Goal: Obtain resource: Obtain resource

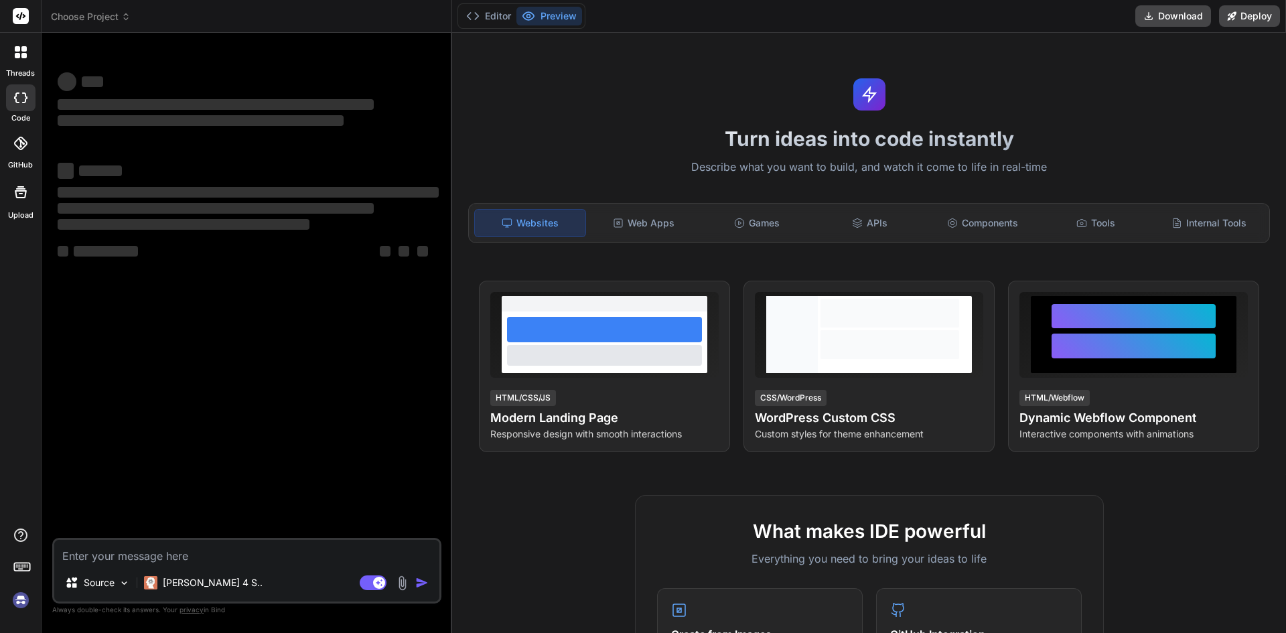
click at [118, 557] on textarea at bounding box center [246, 552] width 385 height 24
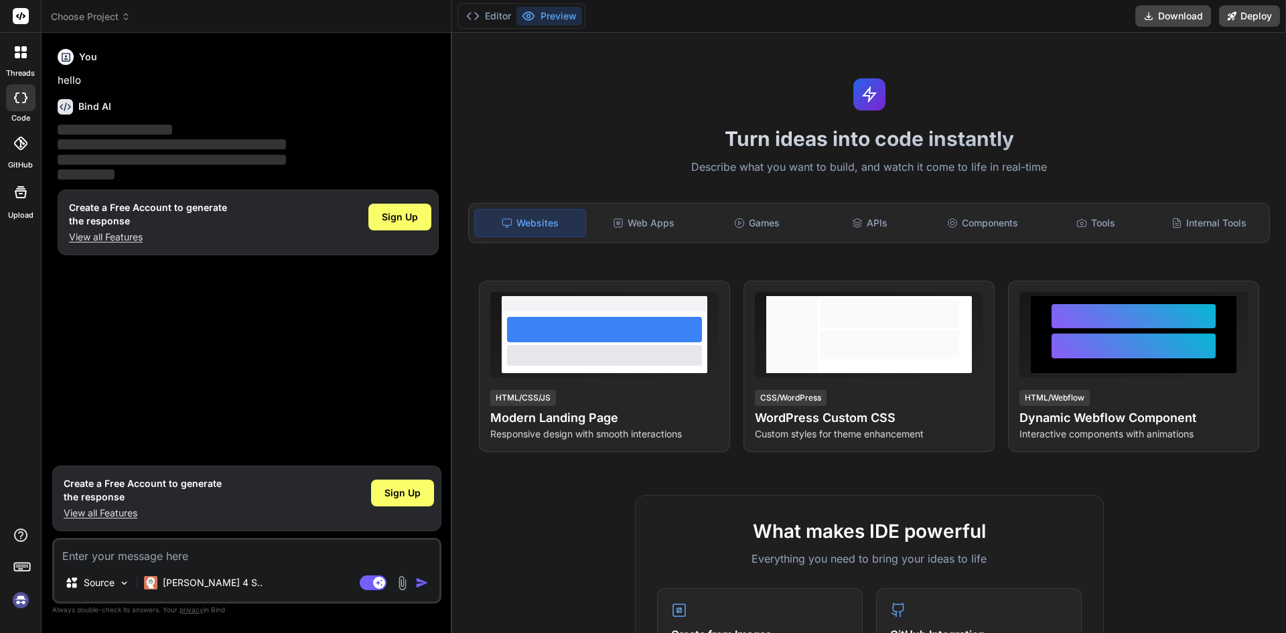
click at [113, 516] on p "View all Features" at bounding box center [143, 512] width 158 height 13
type textarea "x"
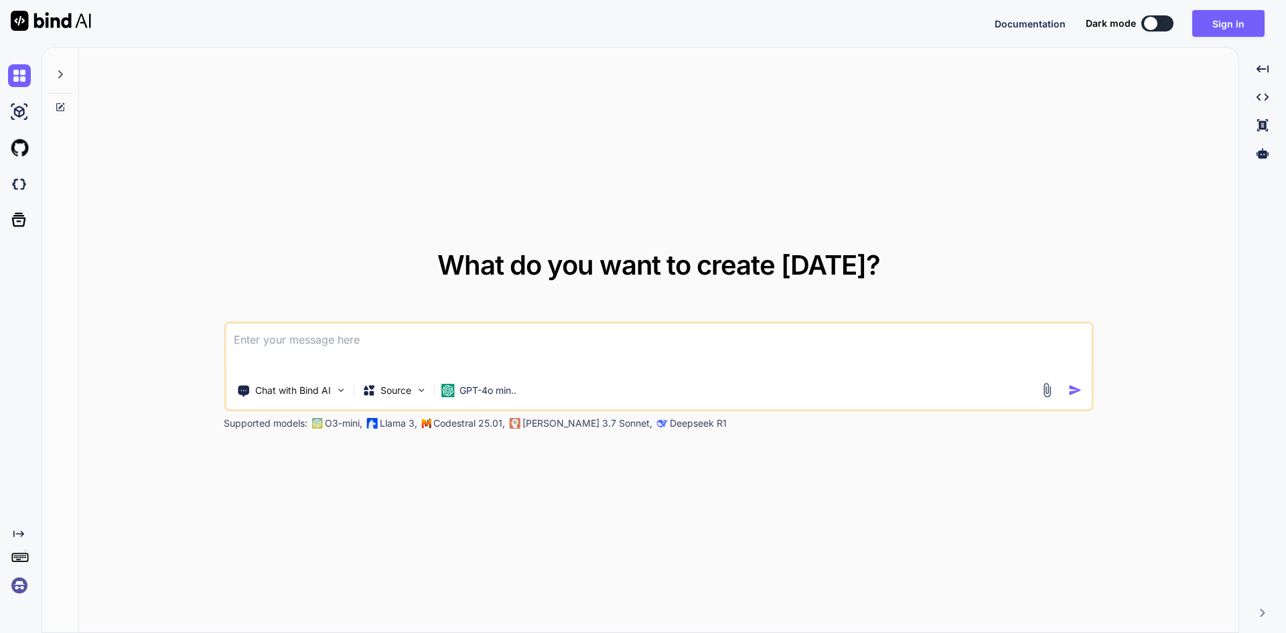
click at [322, 334] on textarea at bounding box center [659, 349] width 866 height 50
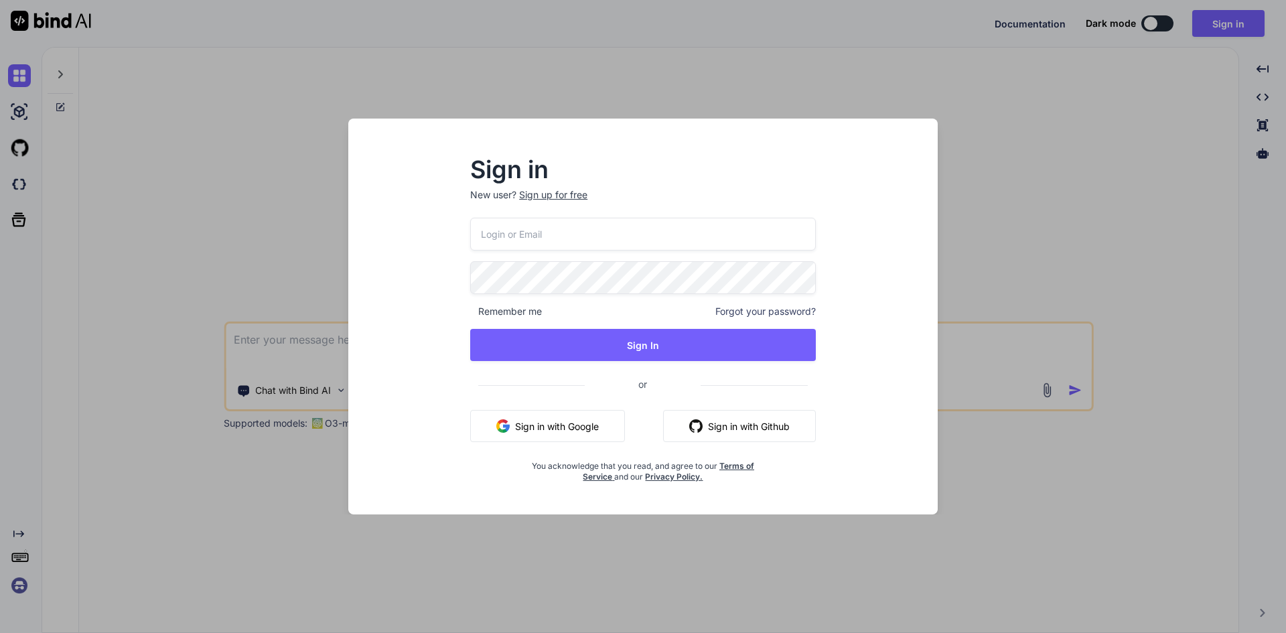
click at [579, 236] on input "email" at bounding box center [643, 234] width 346 height 33
type input "dreamtech@yopmail.com"
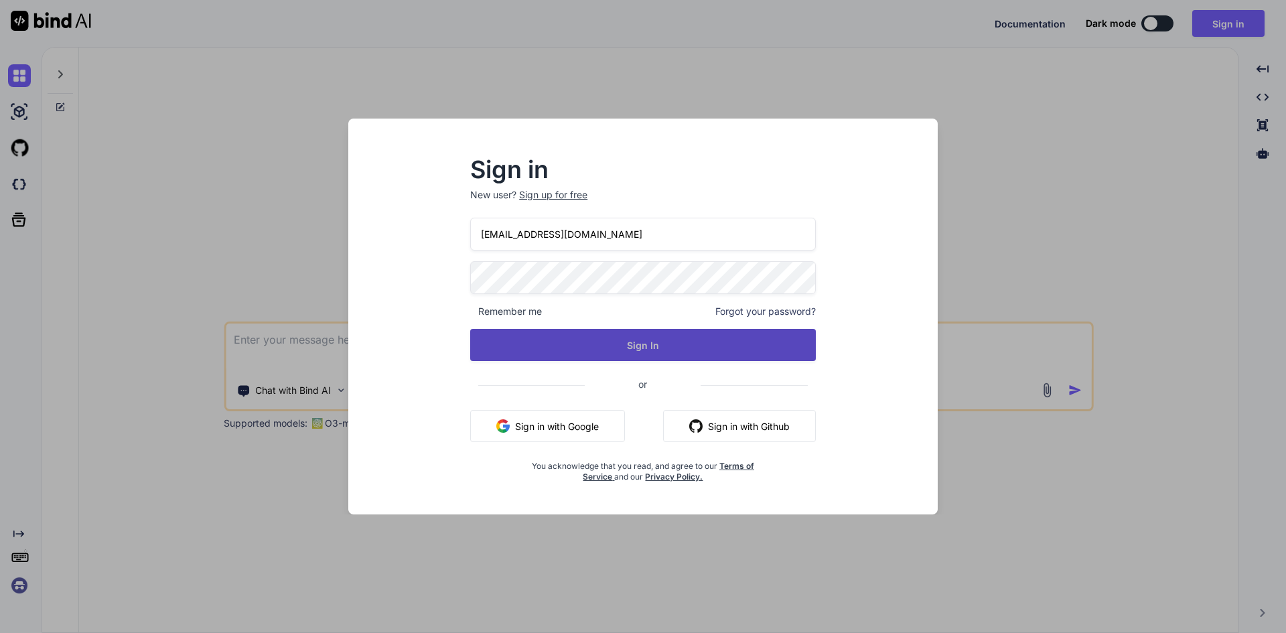
click at [607, 341] on button "Sign In" at bounding box center [643, 345] width 346 height 32
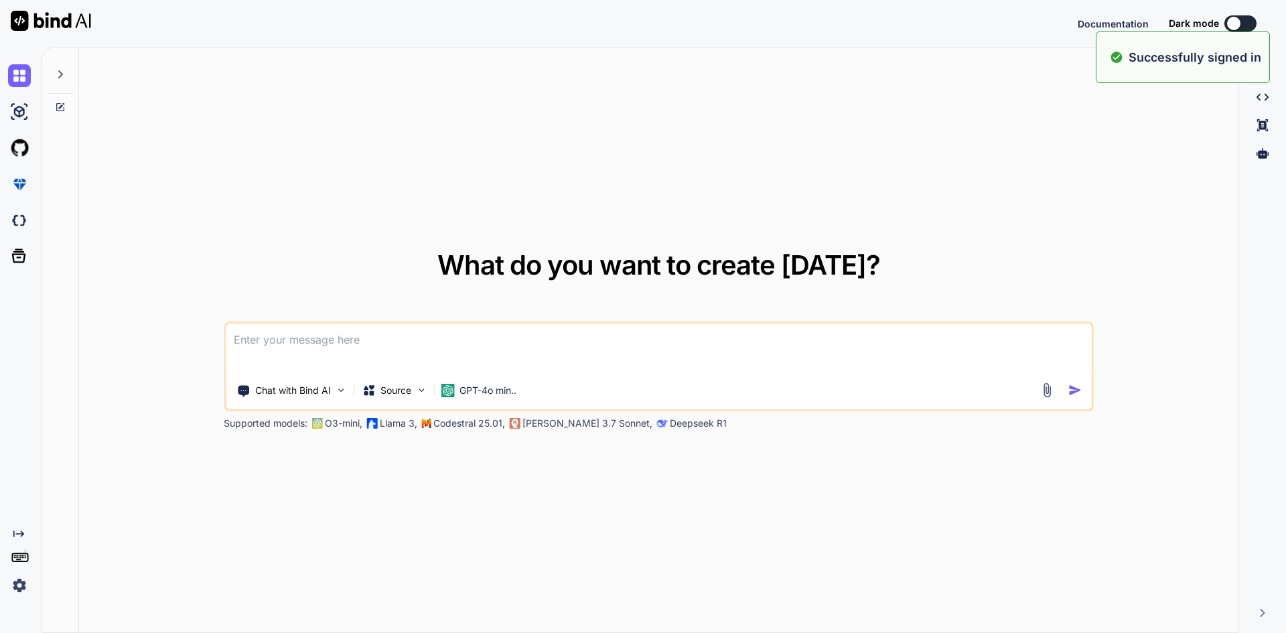
type textarea "x"
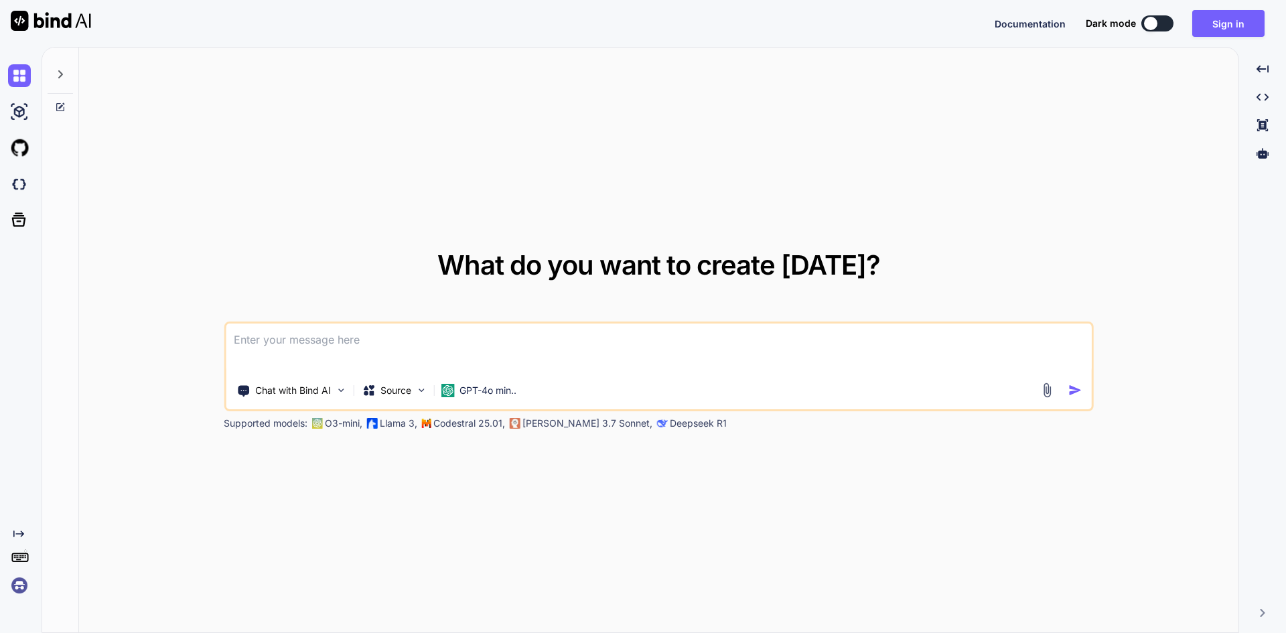
click at [609, 342] on textarea at bounding box center [659, 349] width 866 height 50
paste textarea
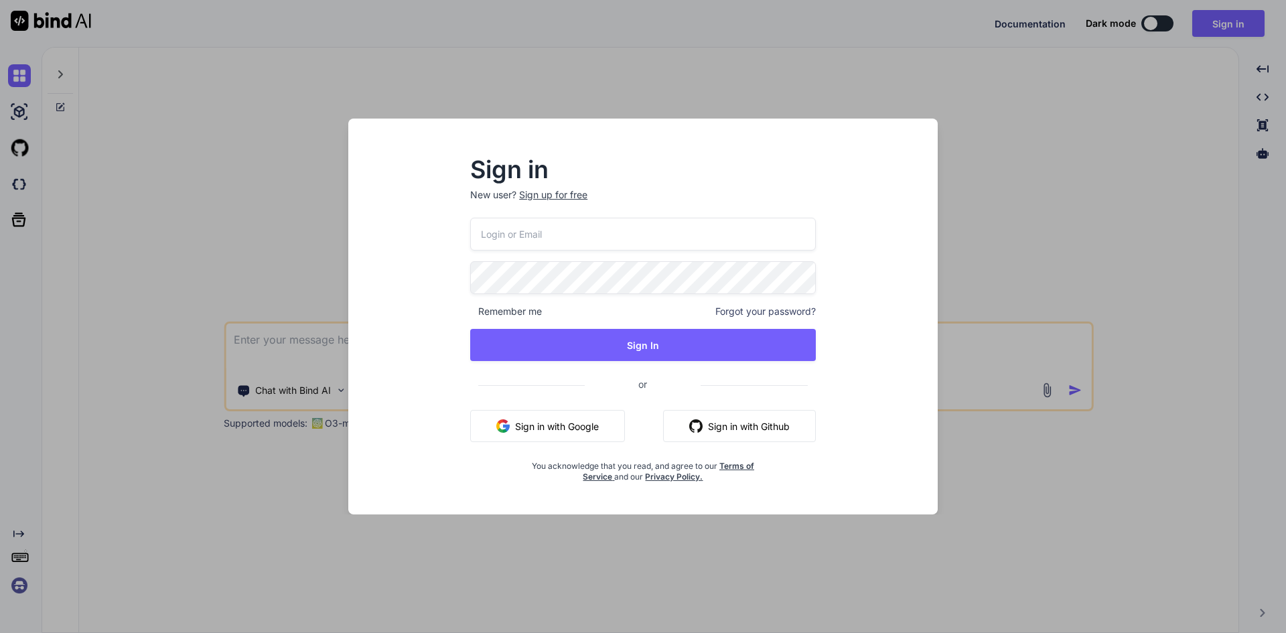
click at [592, 243] on input "email" at bounding box center [643, 234] width 346 height 33
type input "dreamtech@yopmail.com"
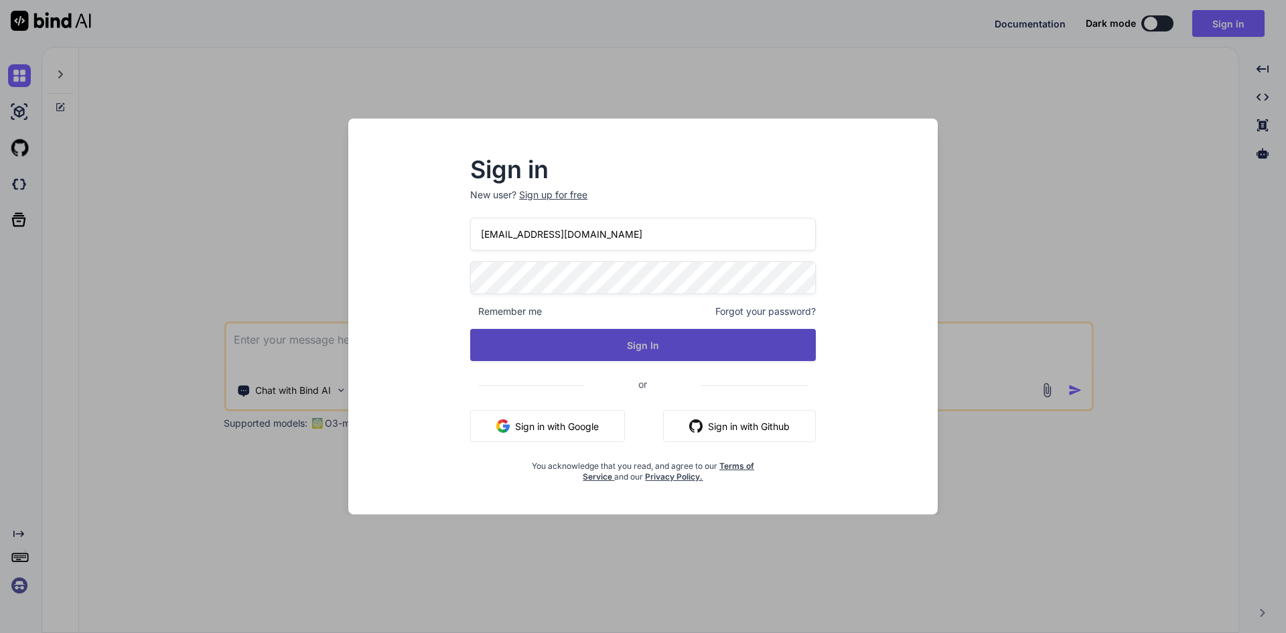
click at [634, 338] on button "Sign In" at bounding box center [643, 345] width 346 height 32
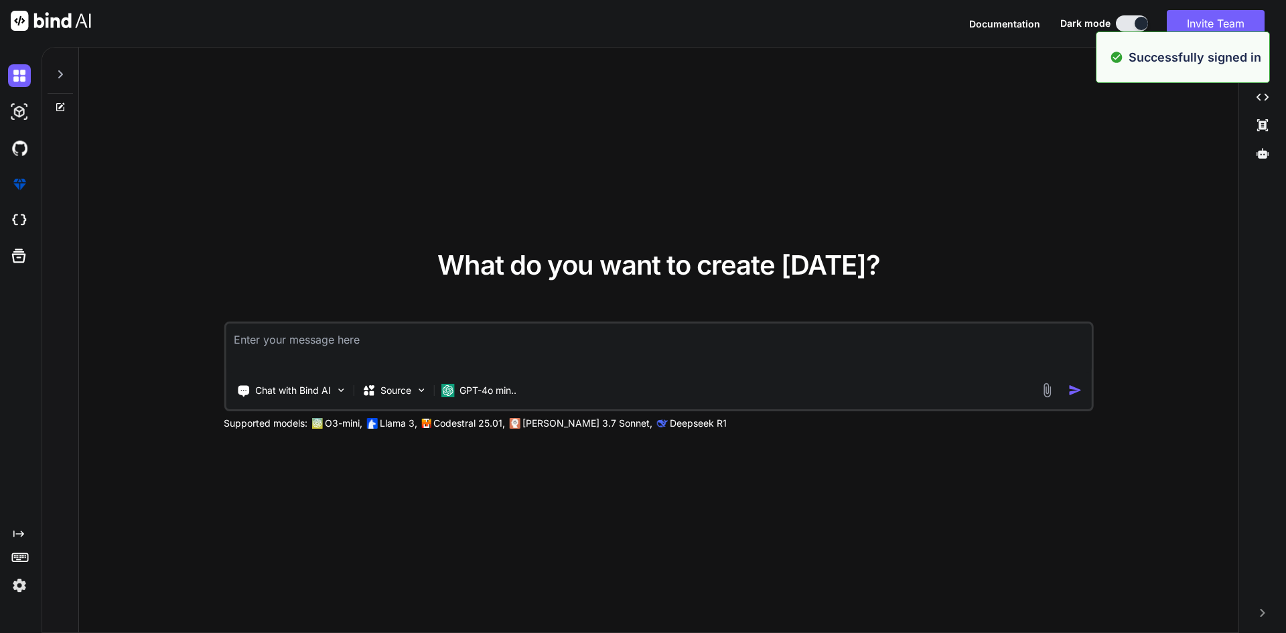
type textarea "x"
click at [509, 348] on textarea at bounding box center [659, 349] width 866 height 50
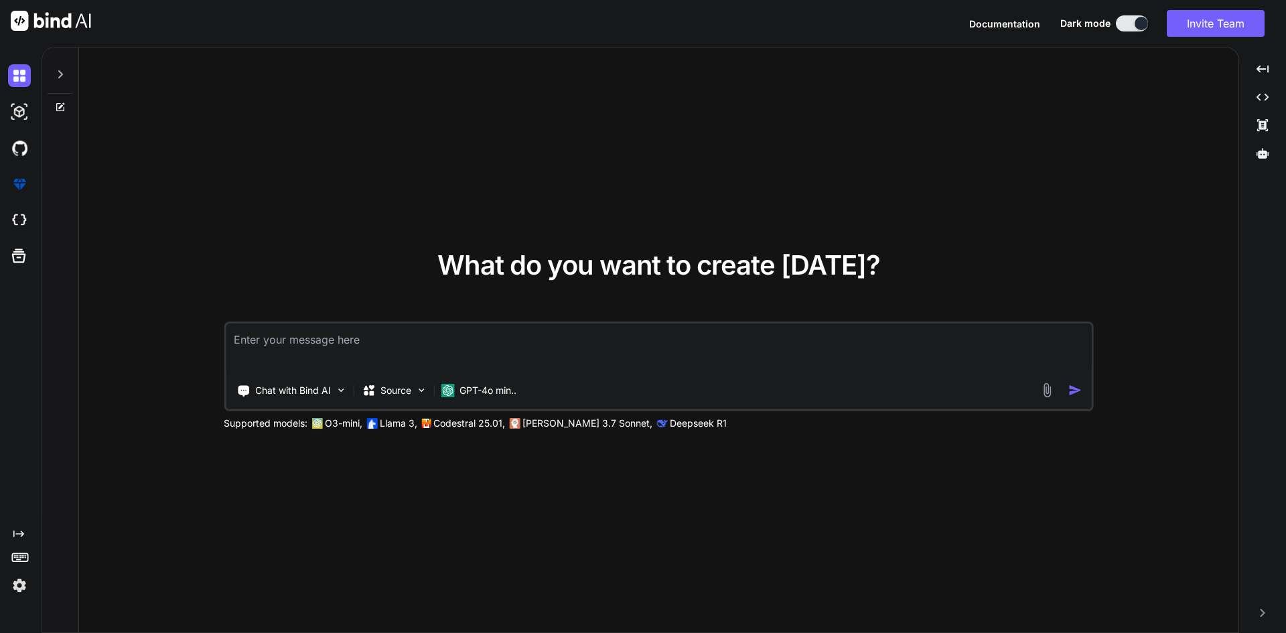
type textarea "i"
type textarea "x"
type textarea "i"
type textarea "x"
type textarea "i h"
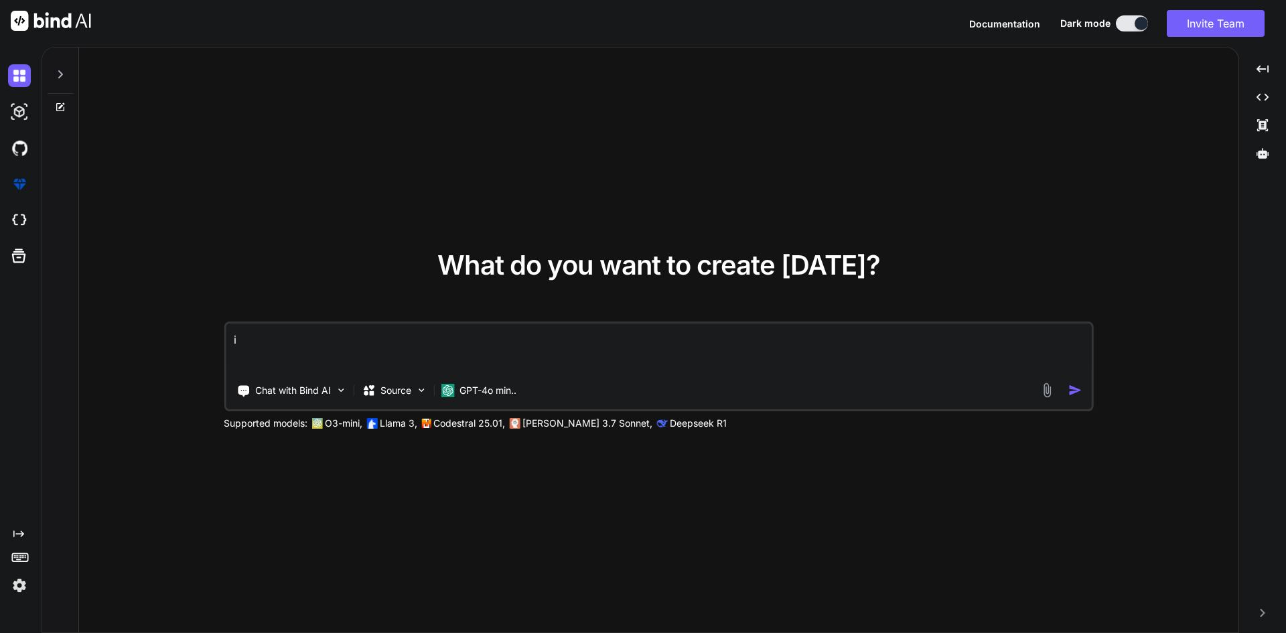
type textarea "x"
type textarea "i ha"
type textarea "x"
type textarea "i hav"
type textarea "x"
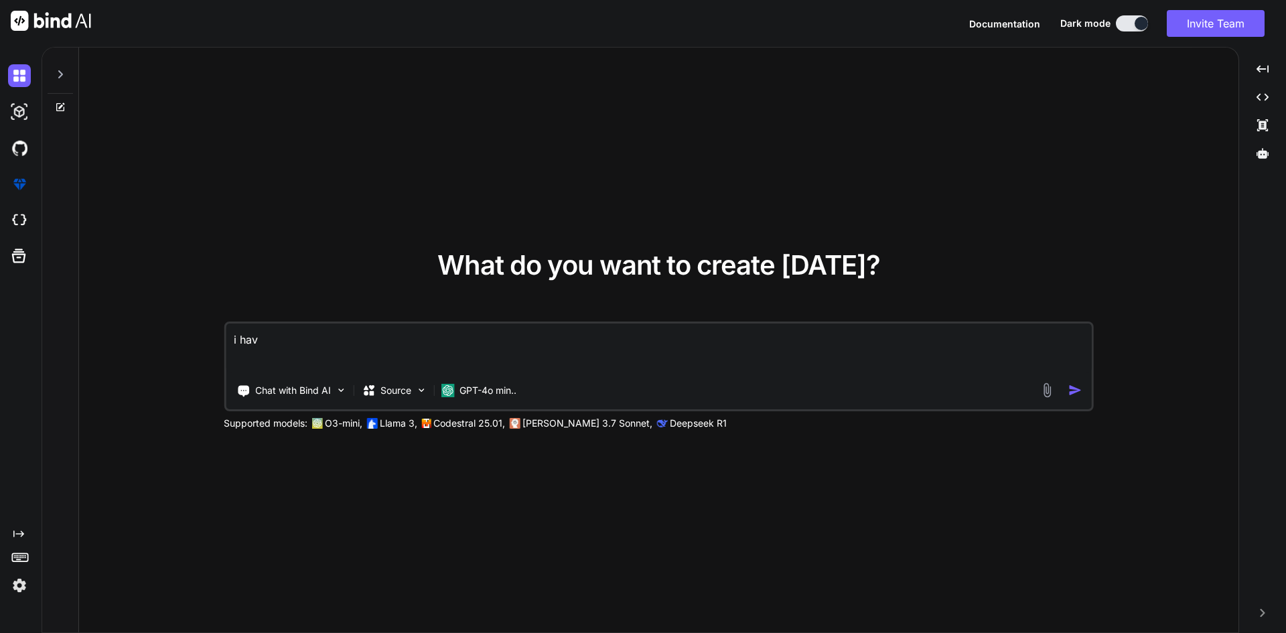
type textarea "i have"
type textarea "x"
type textarea "i have"
type textarea "x"
type textarea "i have i"
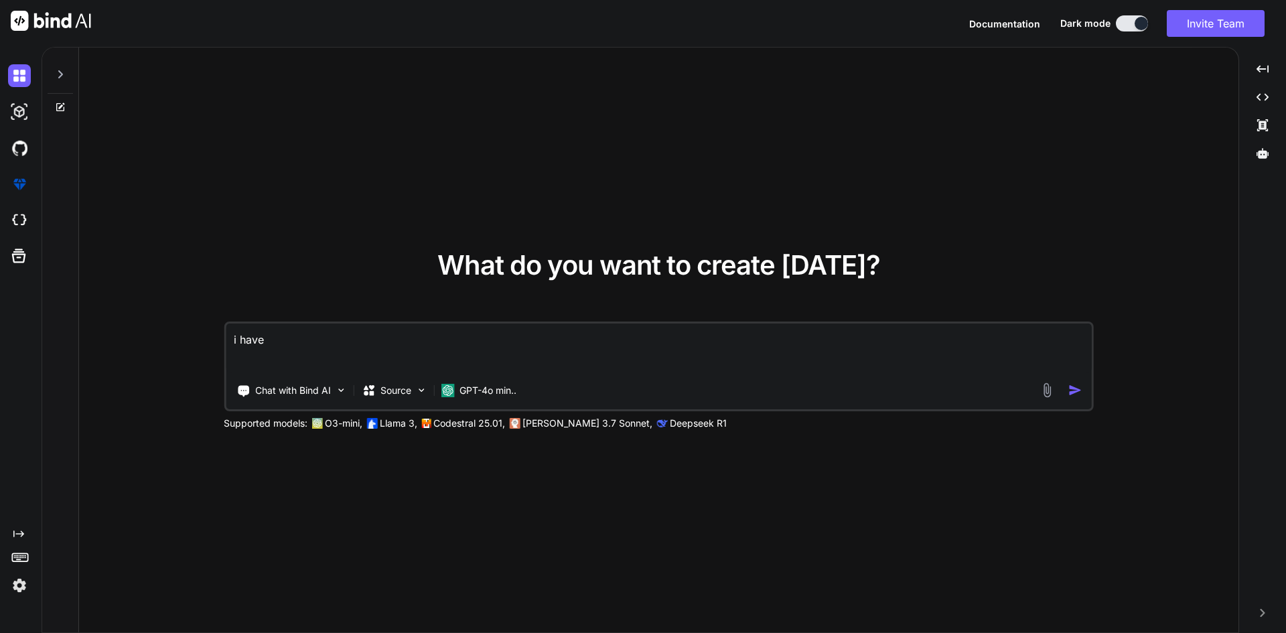
type textarea "x"
type textarea "i have is"
type textarea "x"
type textarea "i have iss"
type textarea "x"
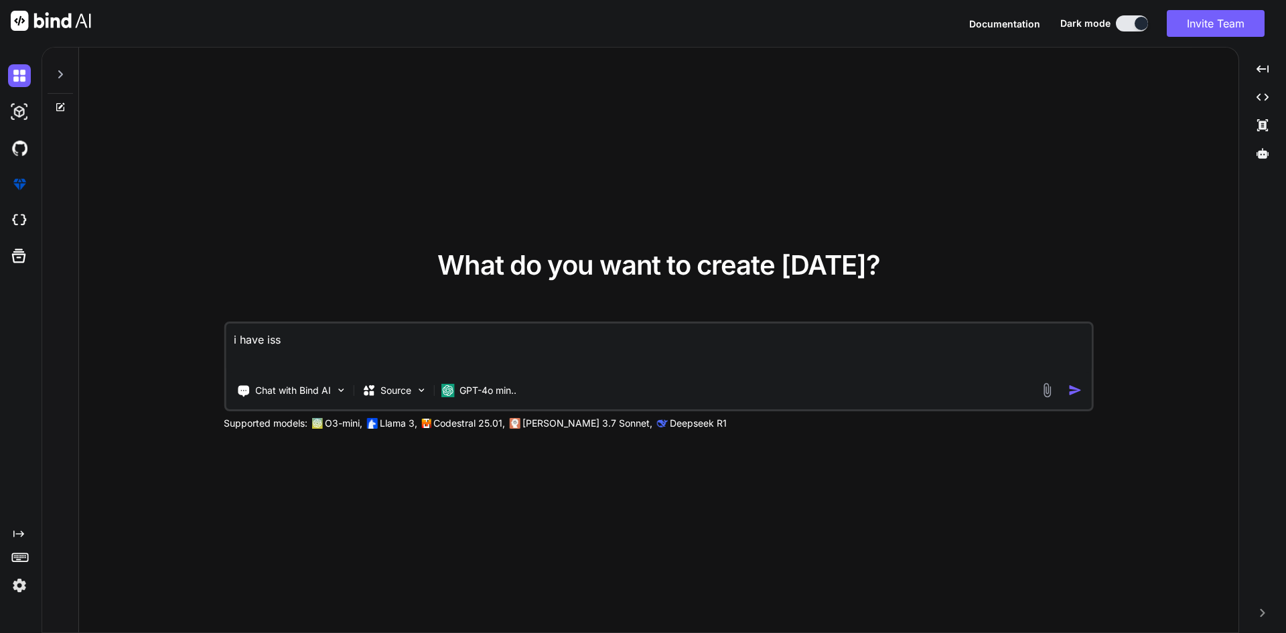
type textarea "i have issu"
type textarea "x"
type textarea "i have issue"
type textarea "x"
type textarea "i have issue"
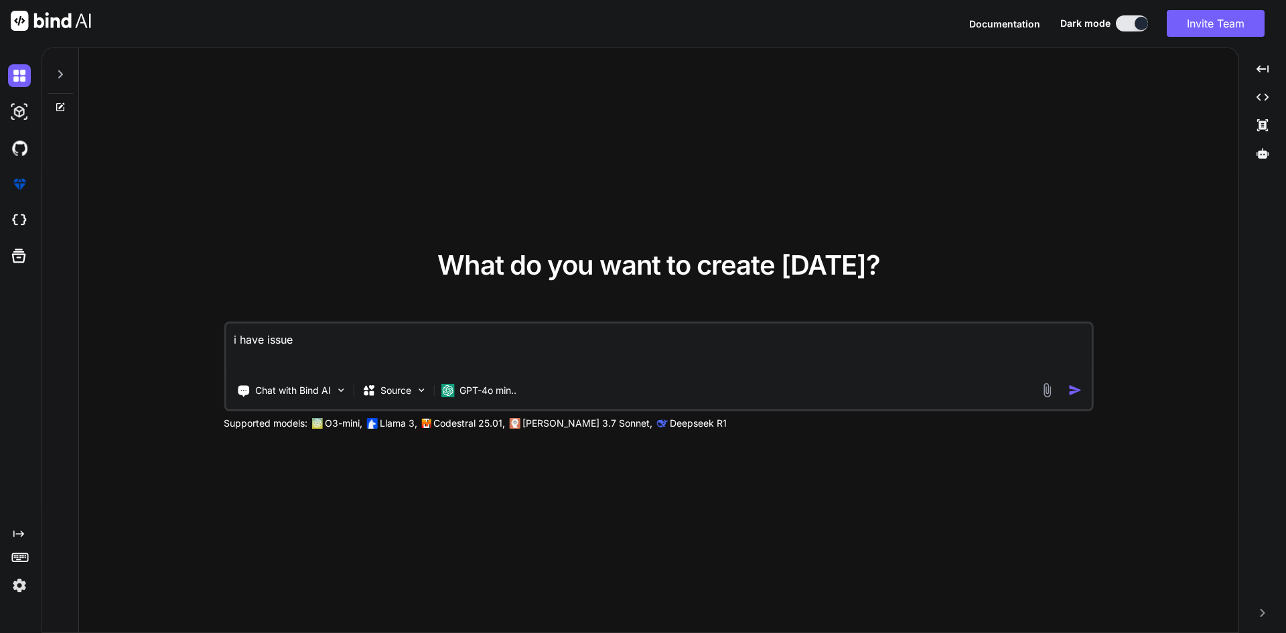
type textarea "x"
type textarea "i have issue i"
type textarea "x"
type textarea "i have issue in"
type textarea "x"
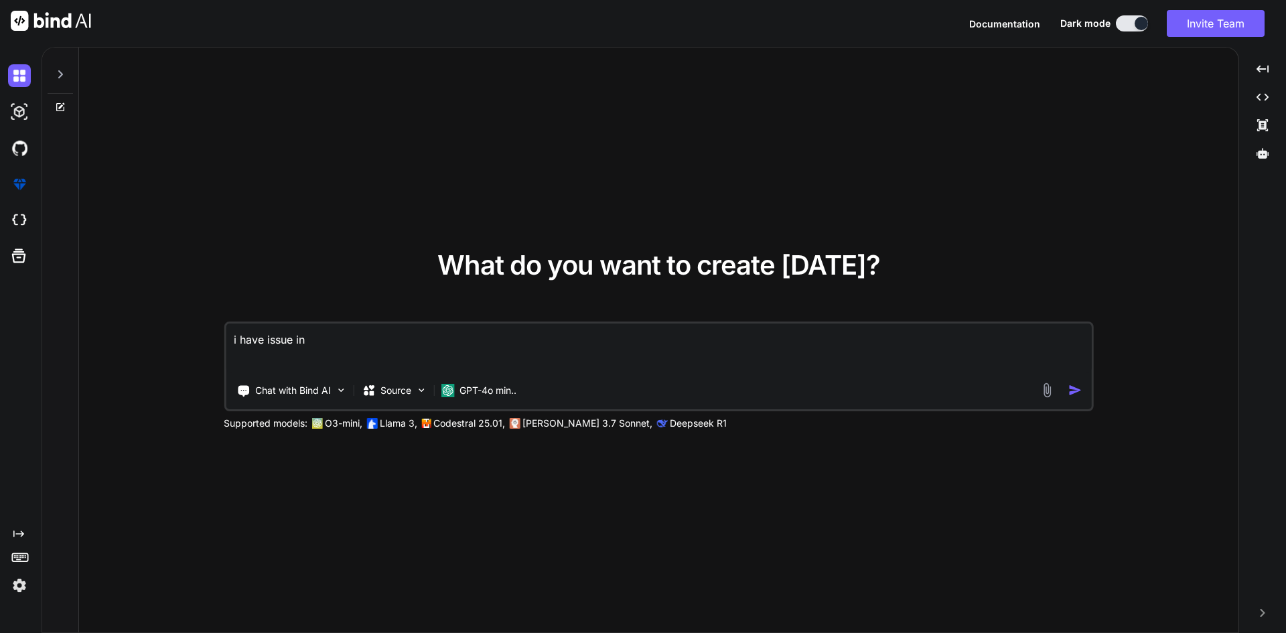
type textarea "i have issue in"
type textarea "x"
type textarea "i have issue in b"
type textarea "x"
type textarea "i have issue in be"
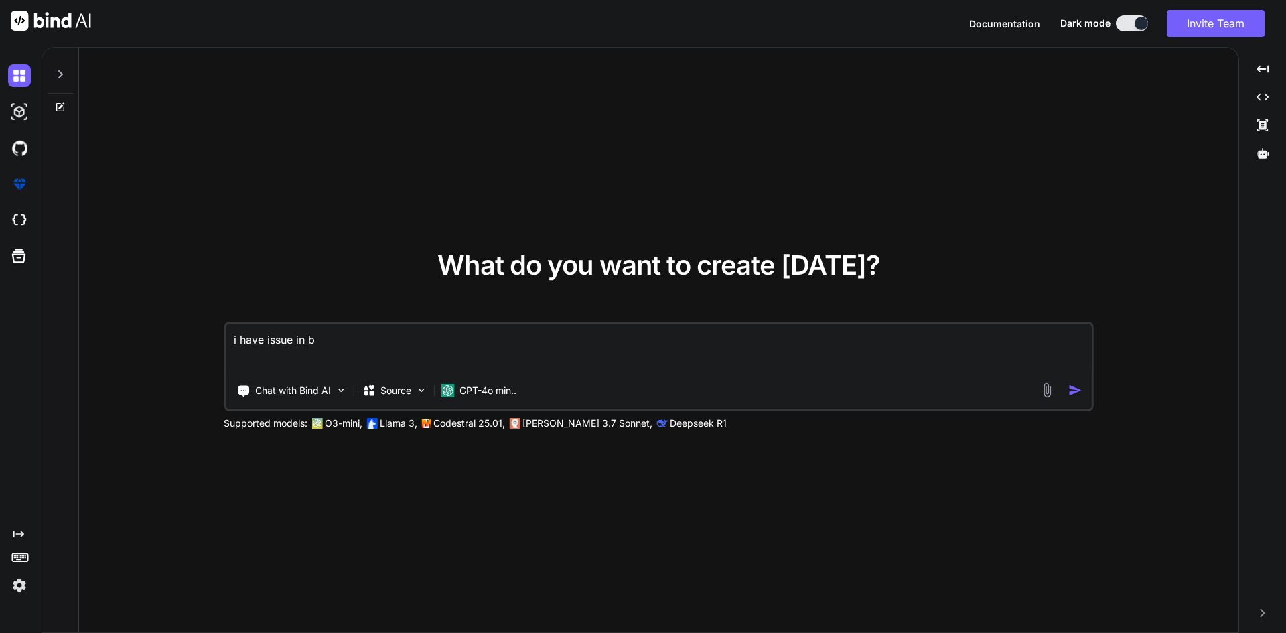
type textarea "x"
type textarea "i have issue in bel"
type textarea "x"
type textarea "i have issue in belo"
type textarea "x"
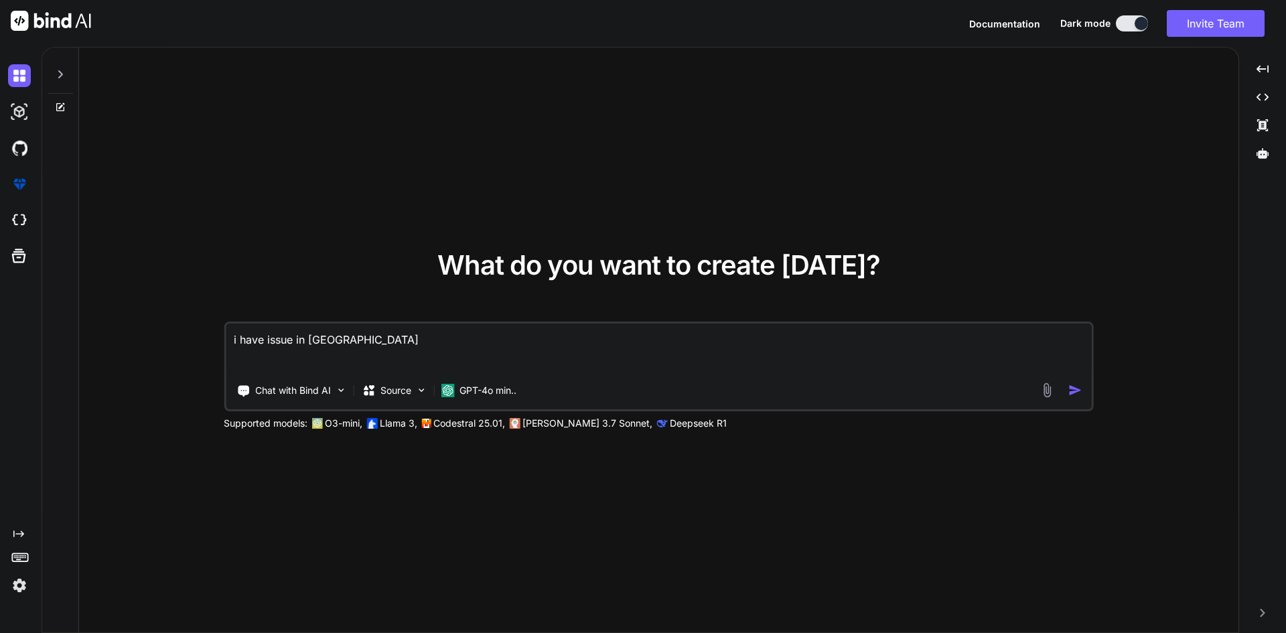
type textarea "i have issue in below"
type textarea "x"
type textarea "i have issue in below"
type textarea "x"
type textarea "i have issue in below c"
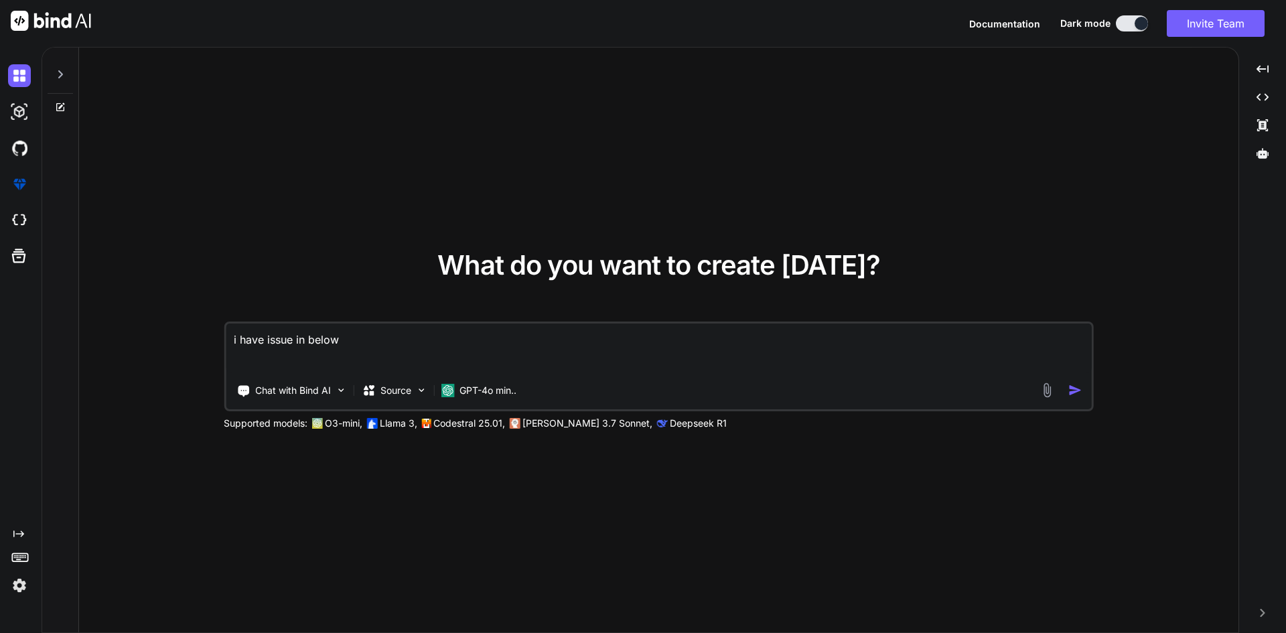
type textarea "x"
type textarea "i have issue in below co"
type textarea "x"
type textarea "i have issue in below cod"
type textarea "x"
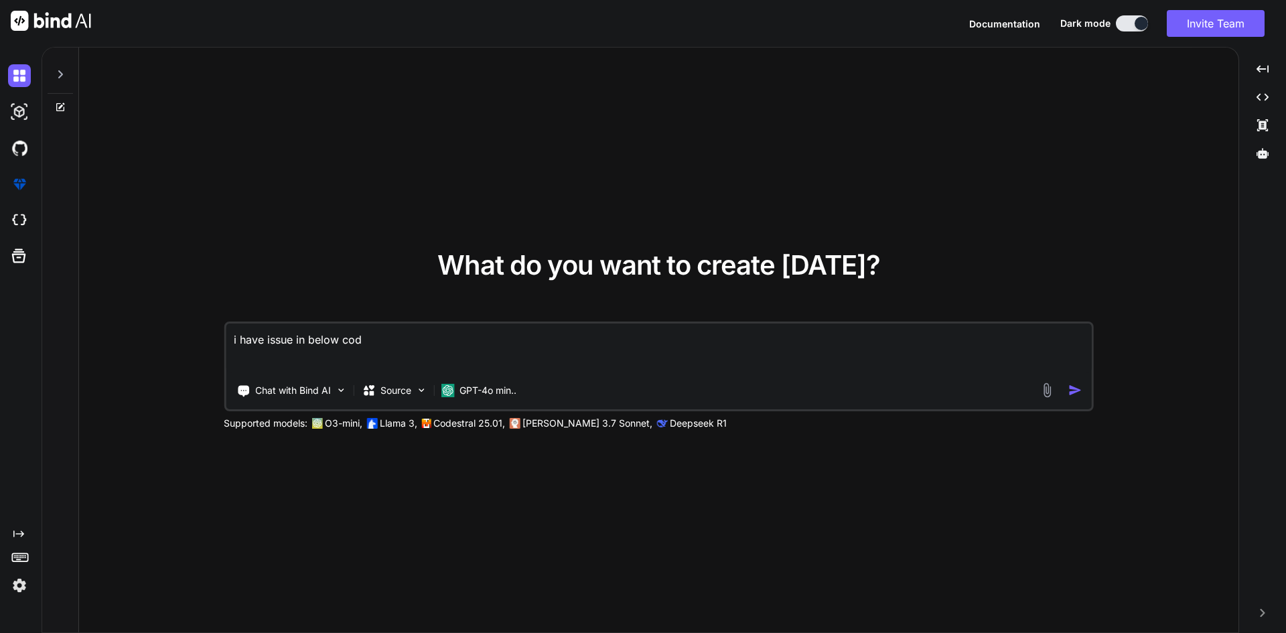
type textarea "i have issue in below code"
type textarea "x"
type textarea "i have issue in below code"
type textarea "x"
type textarea "i have issue in below code w"
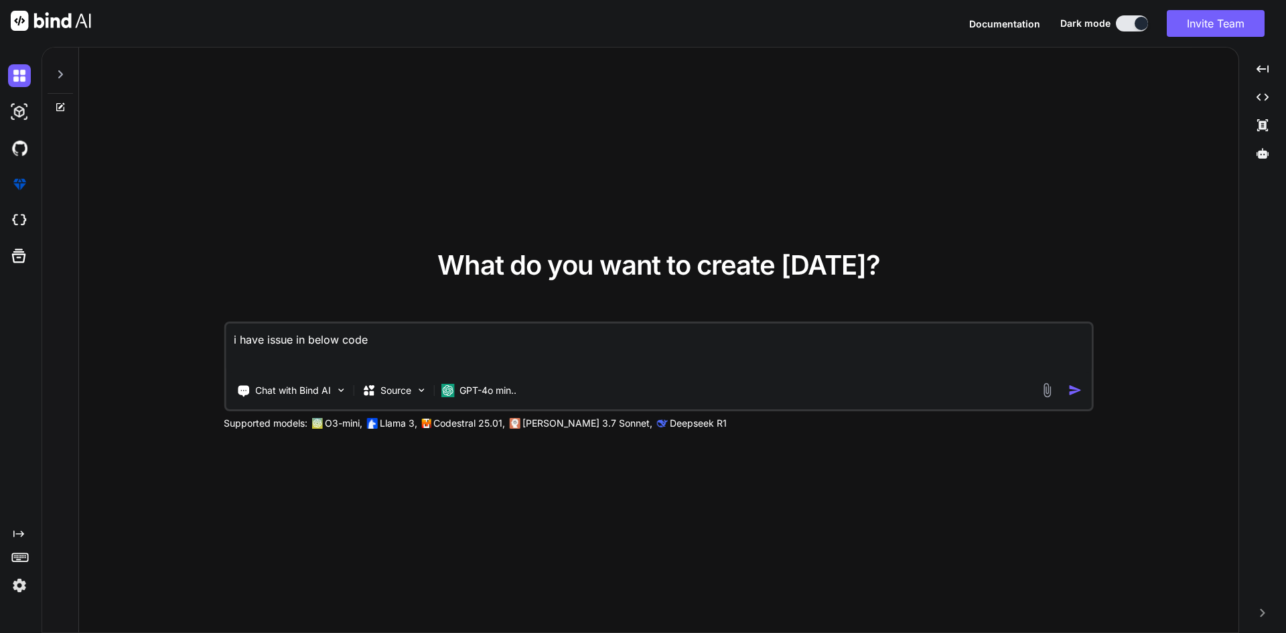
type textarea "x"
type textarea "i have issue in below code wh"
type textarea "x"
type textarea "i have issue in below code whe"
type textarea "x"
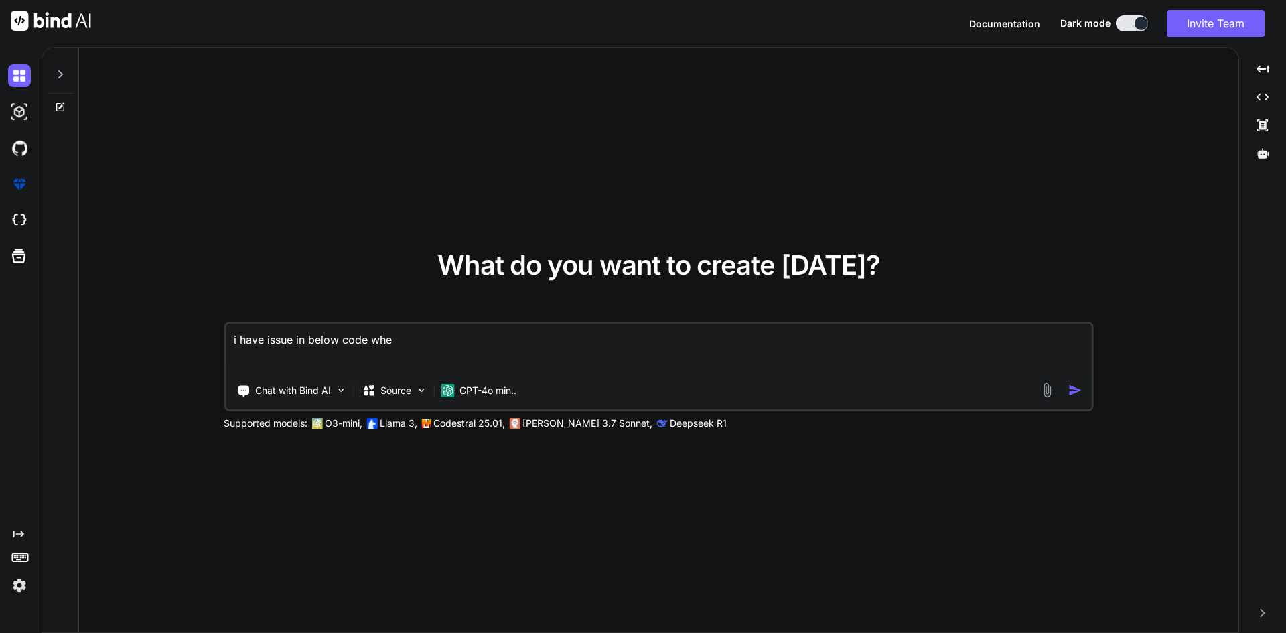
type textarea "i have issue in below code when"
type textarea "x"
type textarea "i have issue in below code when"
type textarea "x"
type textarea "i have issue in below code when f"
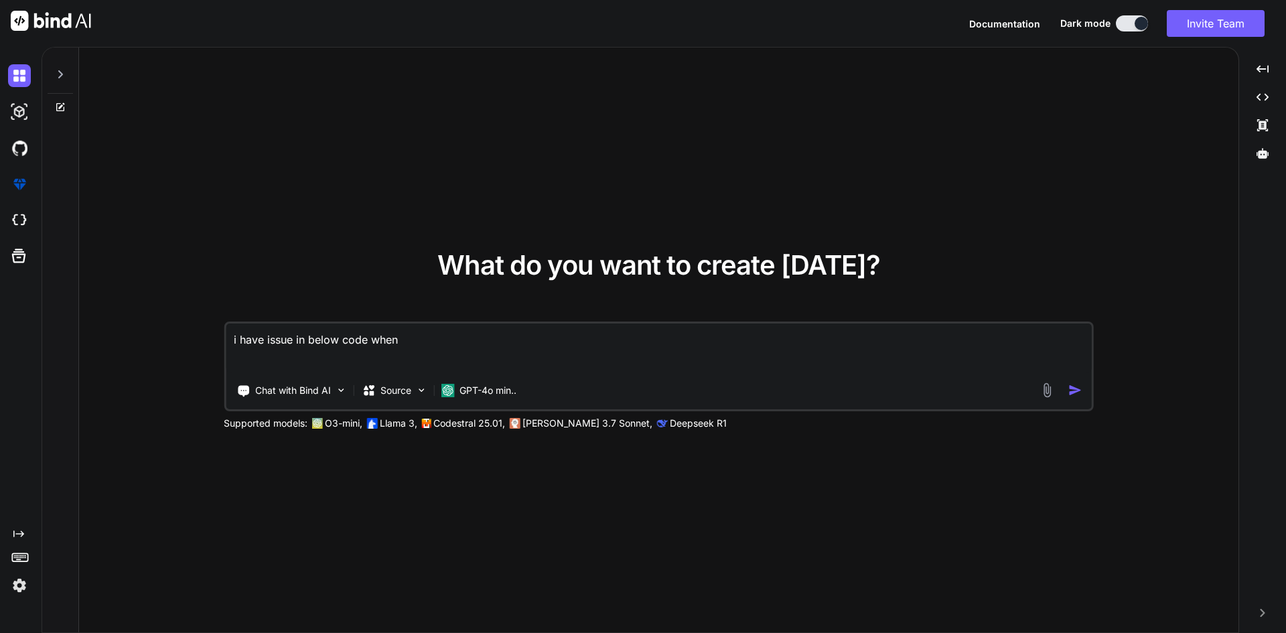
type textarea "x"
type textarea "i have issue in below code when fi"
type textarea "x"
type textarea "i have issue in below code when fir"
type textarea "x"
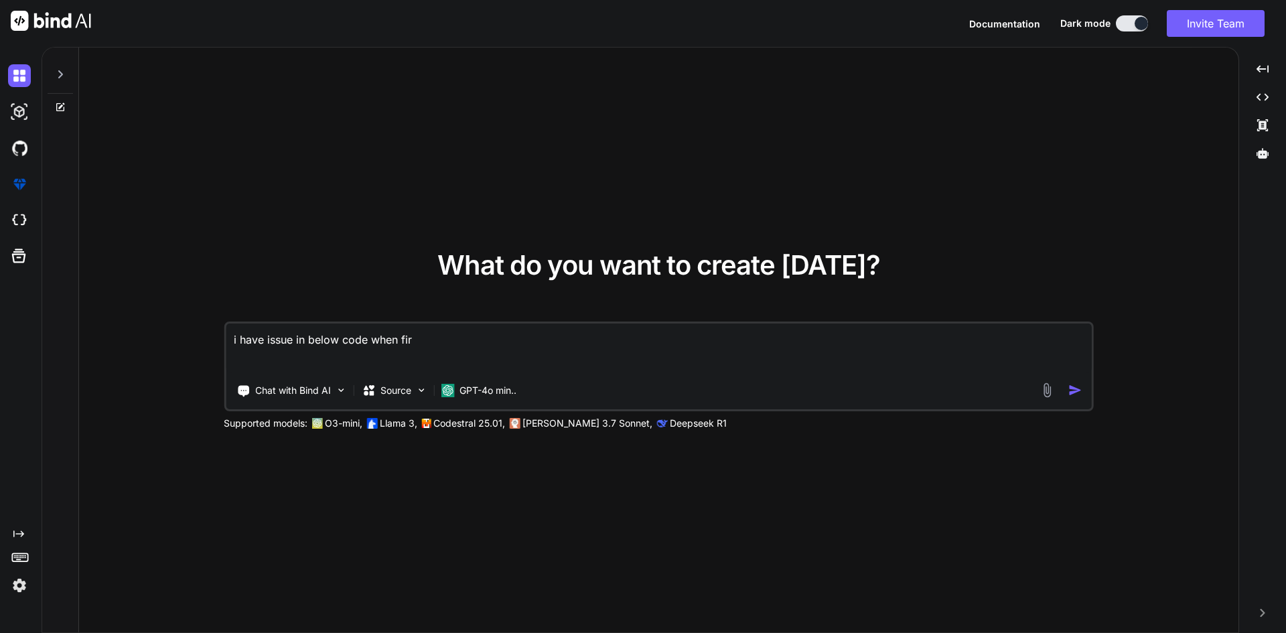
type textarea "i have issue in below code when firs"
type textarea "x"
type textarea "i have issue in below code when first"
type textarea "x"
type textarea "i have issue in below code when first"
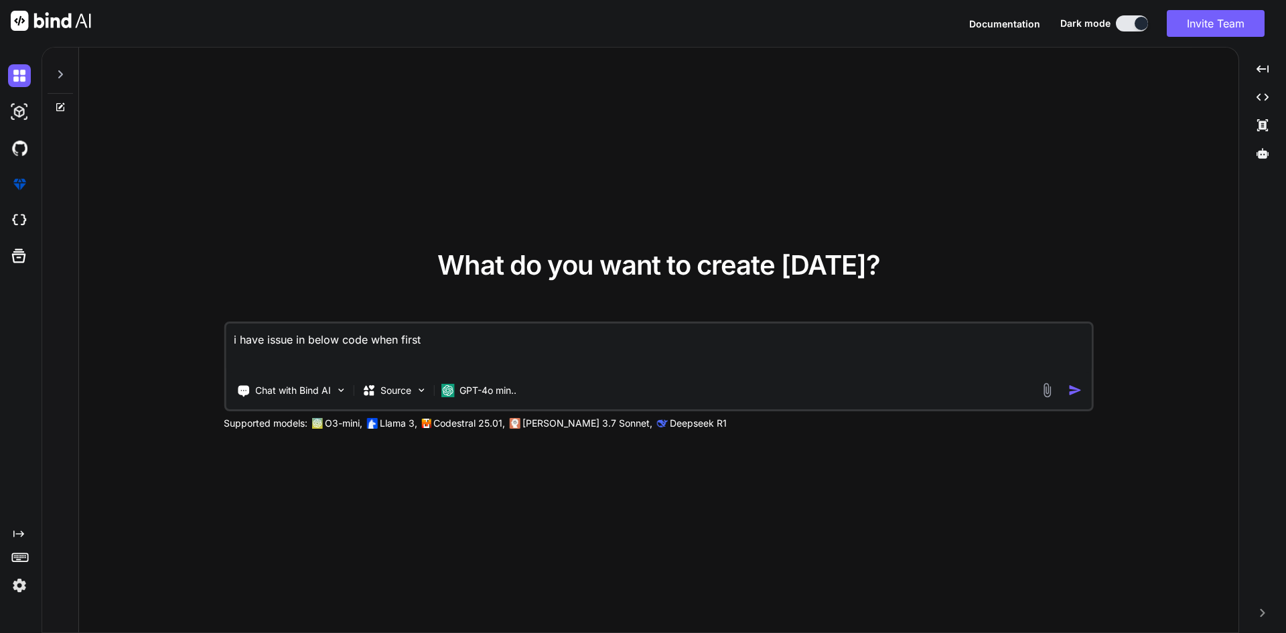
type textarea "x"
type textarea "i have issue in below code when first t"
type textarea "x"
type textarea "i have issue in below code when first ti"
type textarea "x"
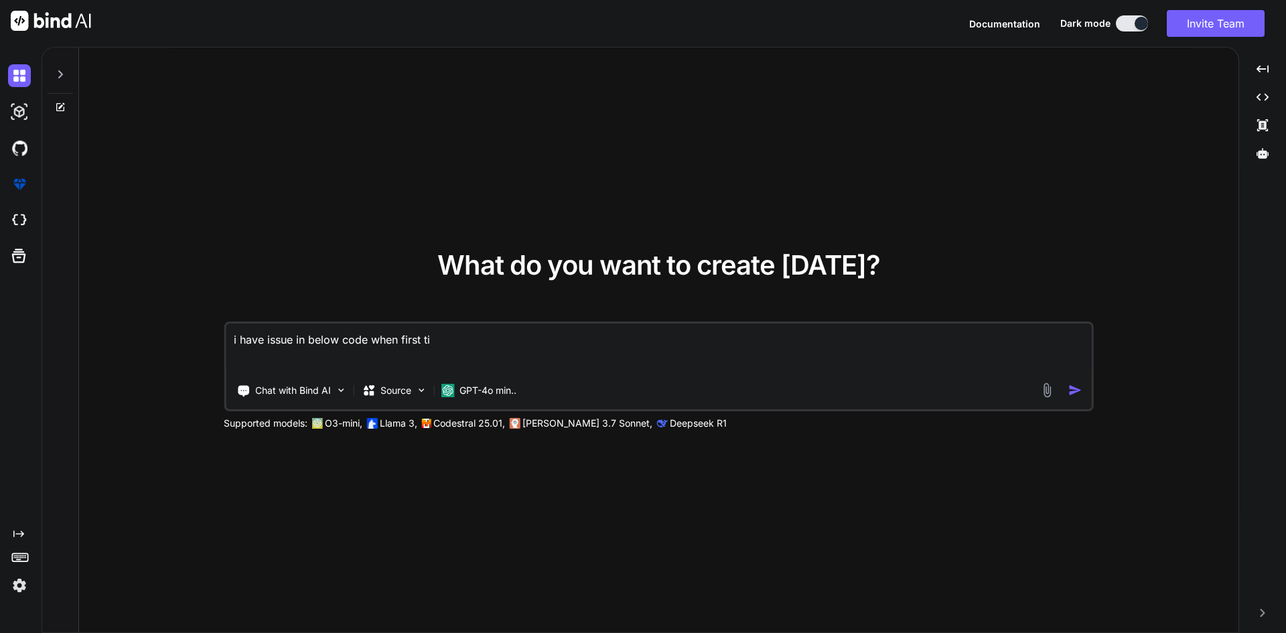
type textarea "i have issue in below code when first tim"
type textarea "x"
type textarea "i have issue in below code when first time"
type textarea "x"
type textarea "i have issue in below code when first time"
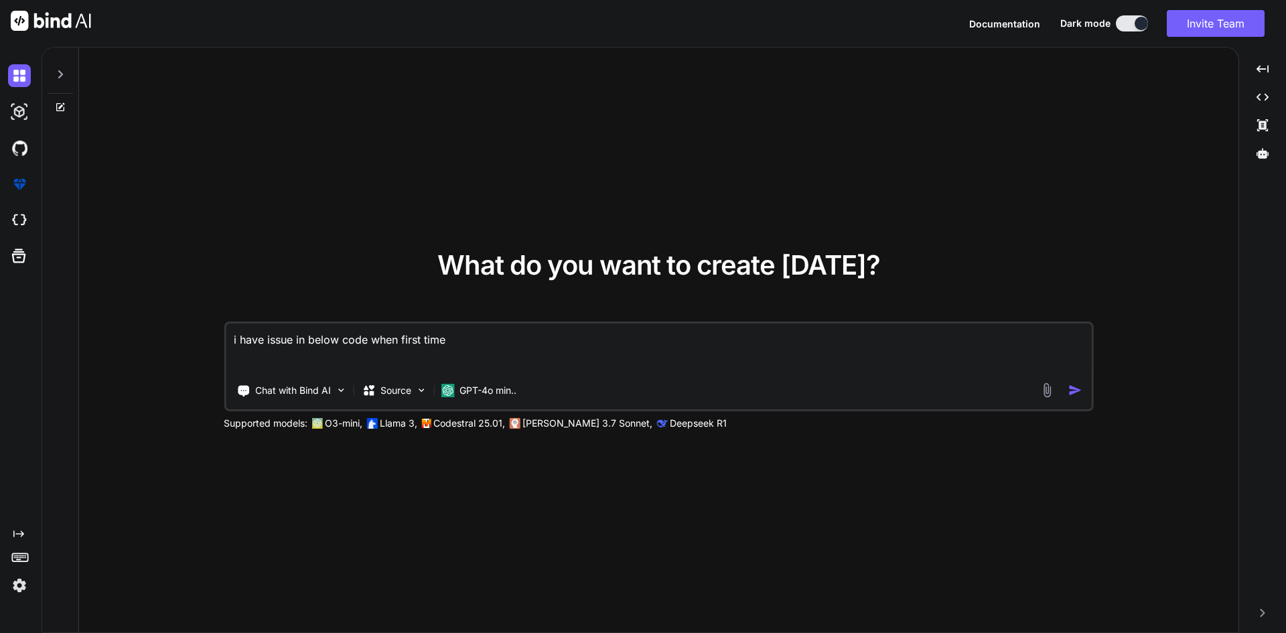
type textarea "x"
type textarea "i have issue in below code when first time o"
type textarea "x"
type textarea "i have issue in below code when first time op"
type textarea "x"
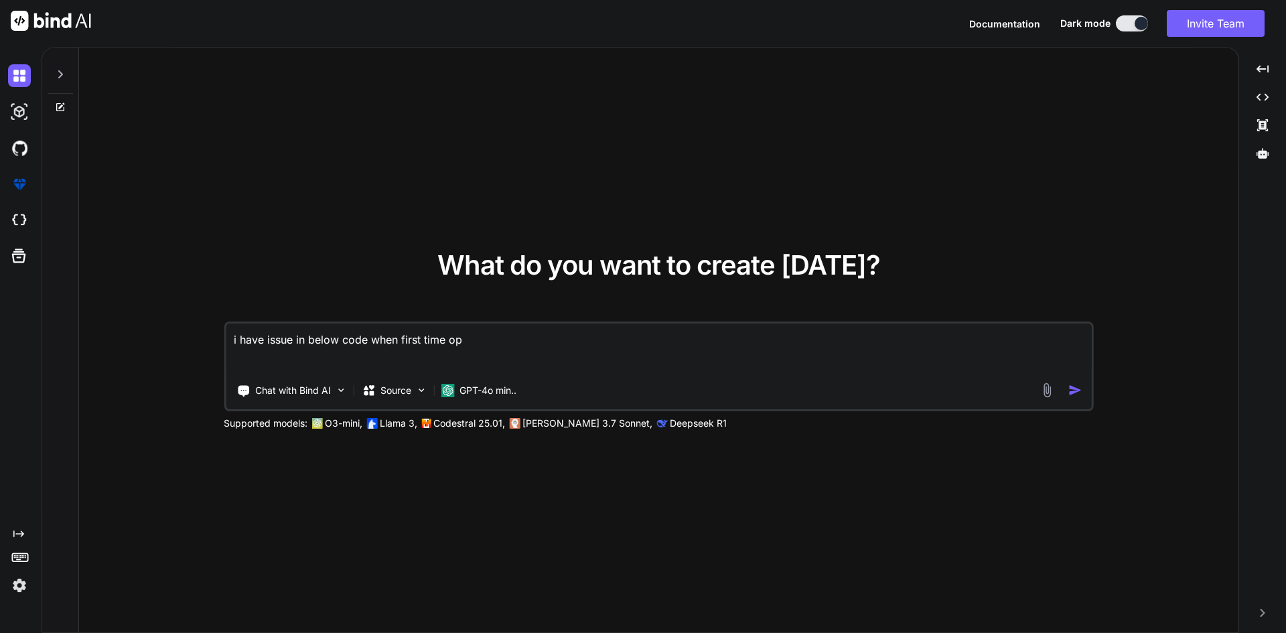
type textarea "i have issue in below code when first time ope"
type textarea "x"
type textarea "i have issue in below code when first time open"
type textarea "x"
type textarea "i have issue in below code when first time open"
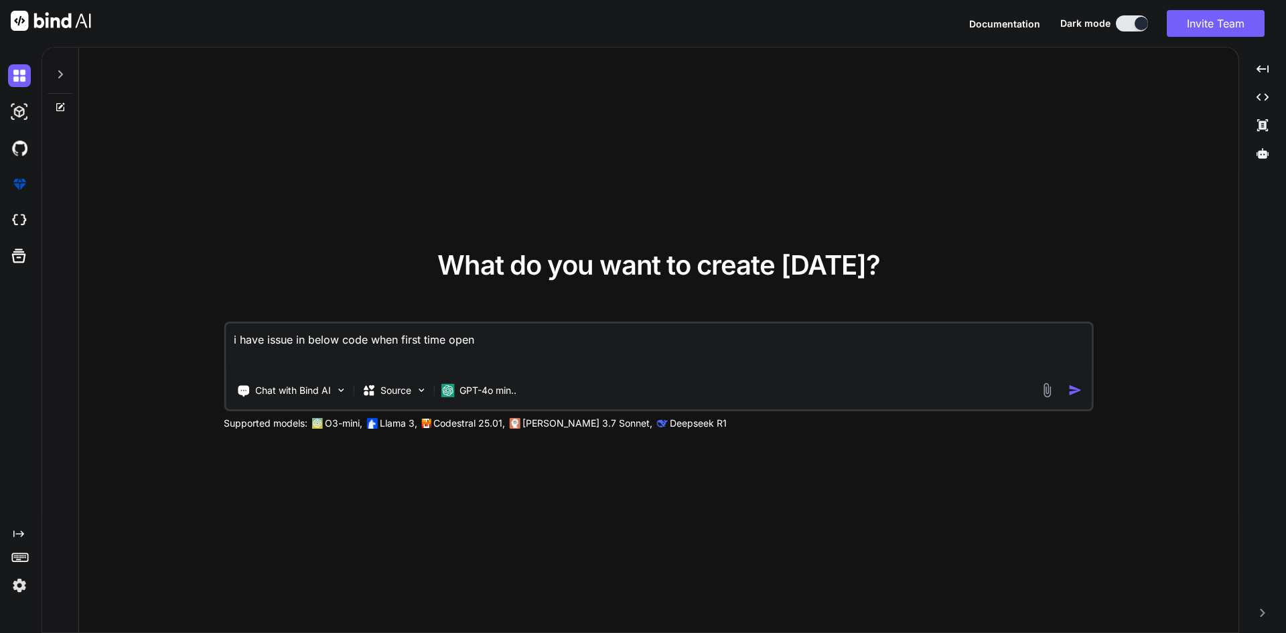
type textarea "x"
type textarea "i have issue in below code when first time open c"
type textarea "x"
type textarea "i have issue in below code when first time open co"
type textarea "x"
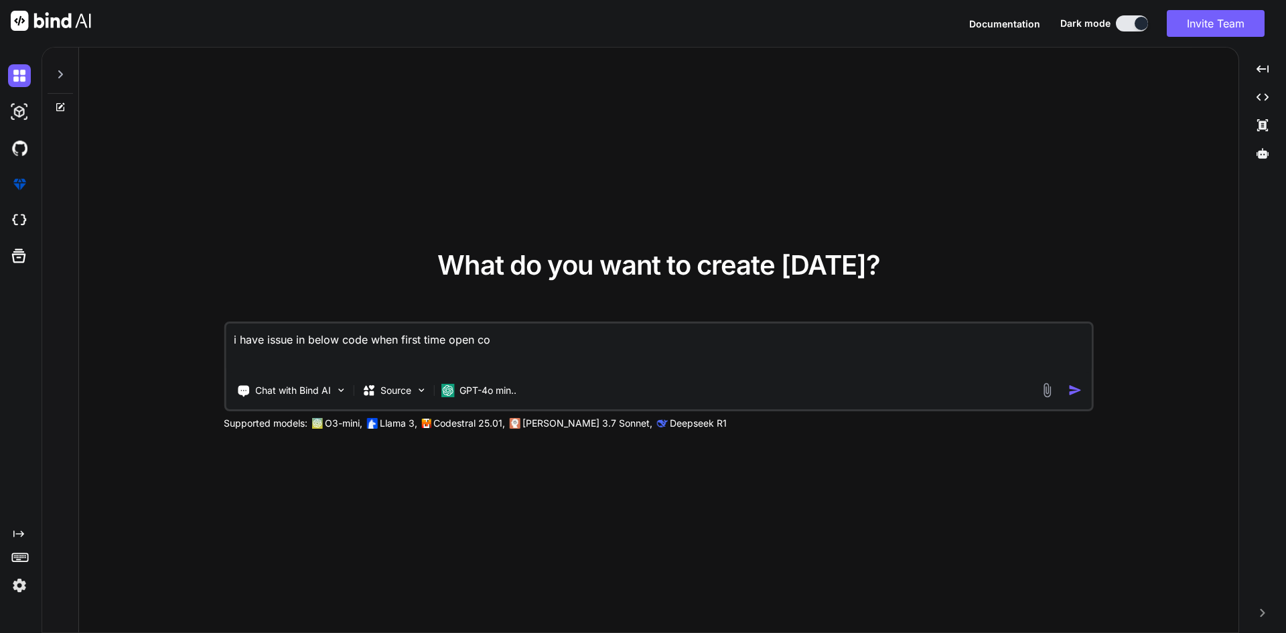
type textarea "i have issue in below code when first time open con"
type textarea "x"
type textarea "i have issue in below code when first time open cone"
type textarea "x"
type textarea "i have issue in below code when first time open conet"
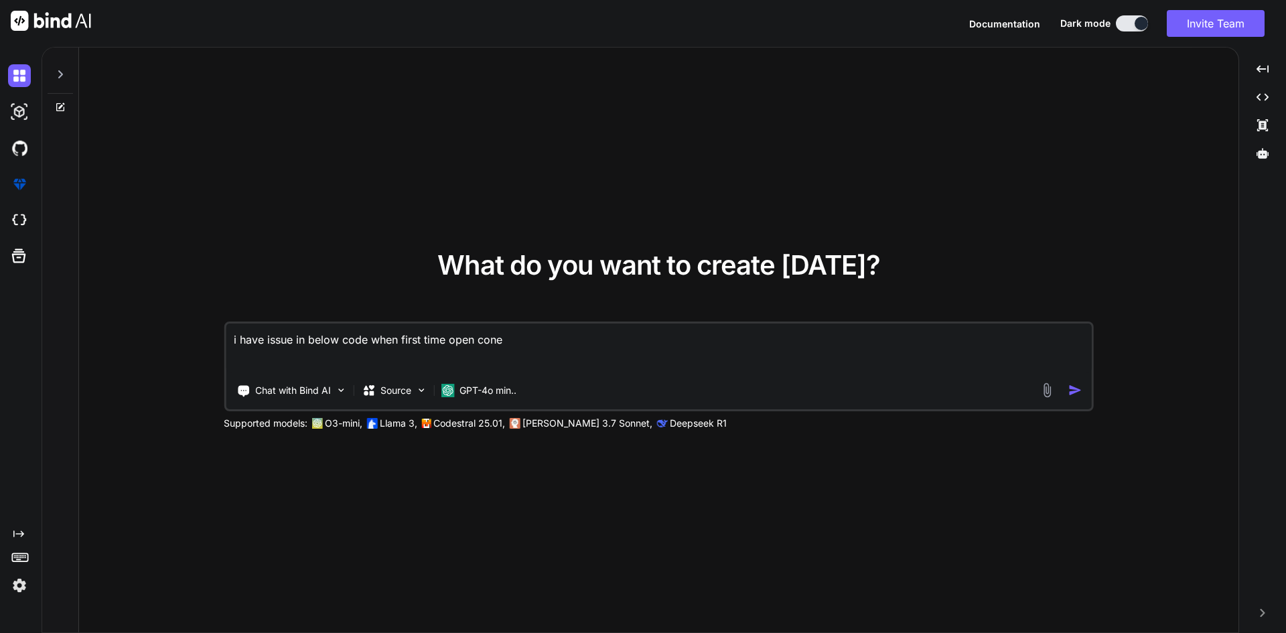
type textarea "x"
type textarea "i have issue in below code when first time open conete"
type textarea "x"
type textarea "i have issue in below code when first time open coneten"
type textarea "x"
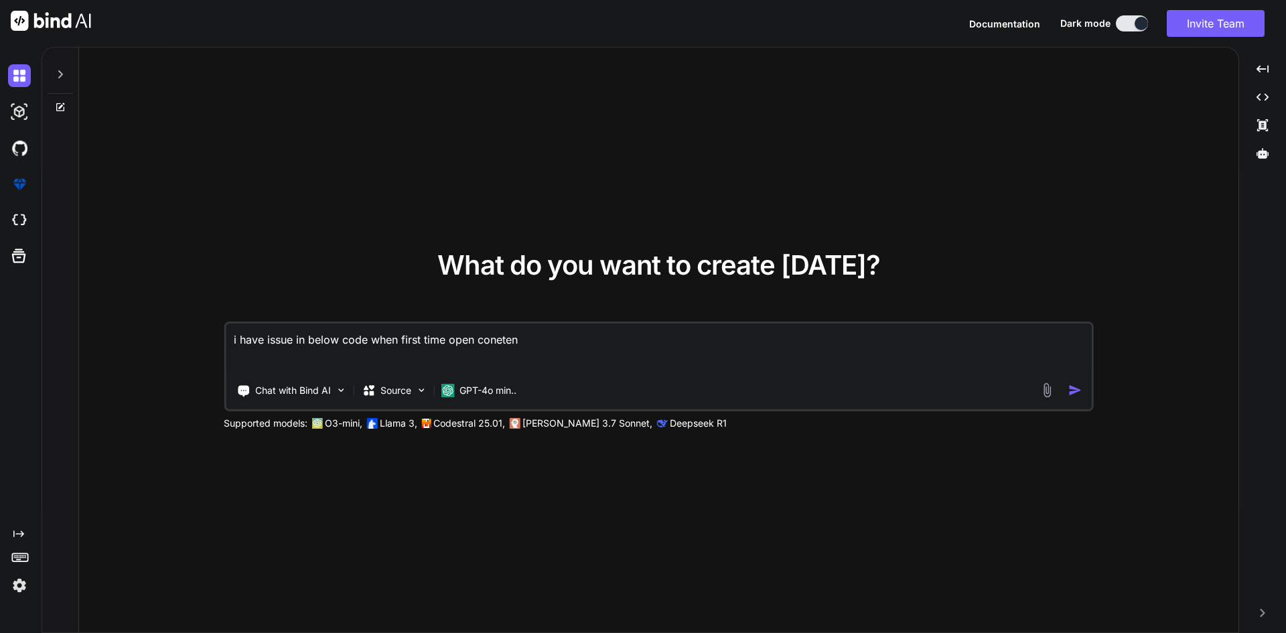
type textarea "i have issue in below code when first time open conetent"
type textarea "x"
type textarea "i have issue in below code when first time open conetent"
type textarea "x"
type textarea "i have issue in below code when first time open conetent i"
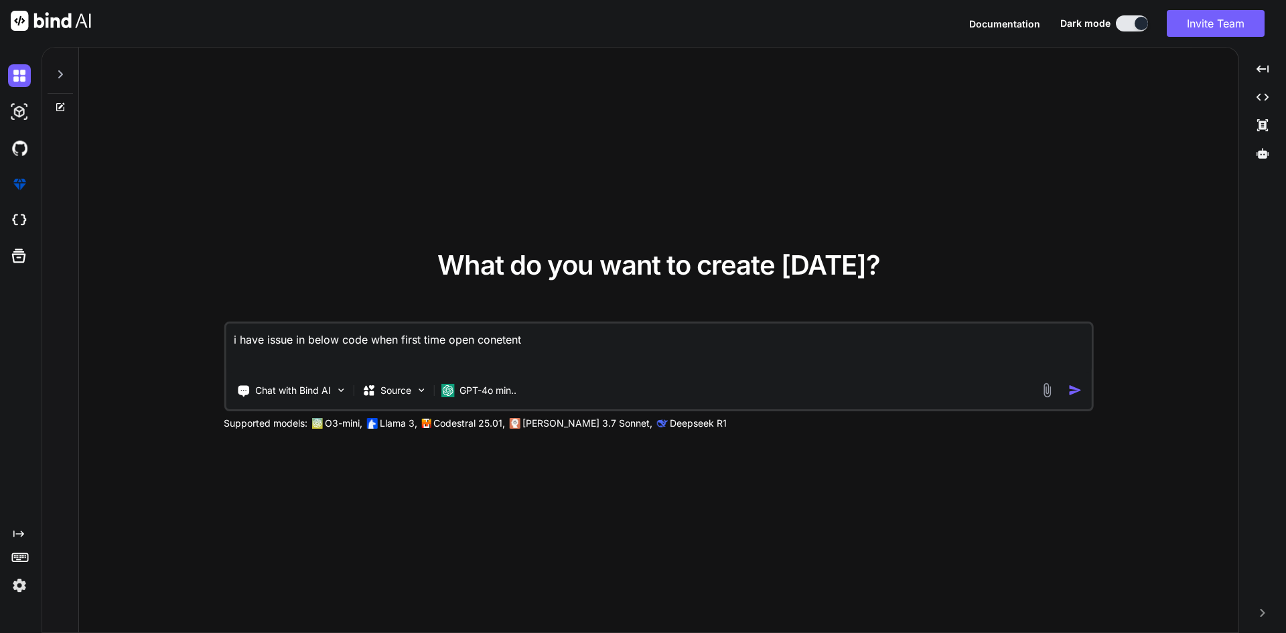
type textarea "x"
type textarea "i have issue in below code when first time open conetent is"
type textarea "x"
type textarea "i have issue in below code when first time open conetent is"
type textarea "x"
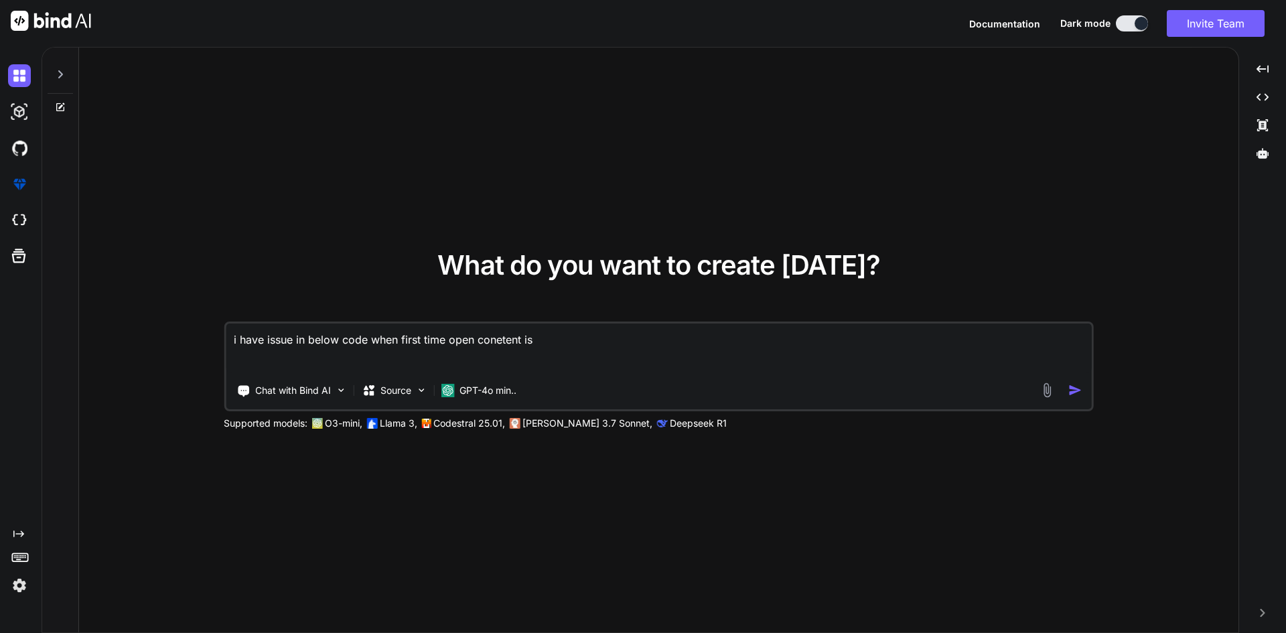
type textarea "i have issue in below code when first time open conetent is d"
type textarea "x"
type textarea "i have issue in below code when first time open conetent is di"
type textarea "x"
type textarea "i have issue in below code when first time open conetent is dis"
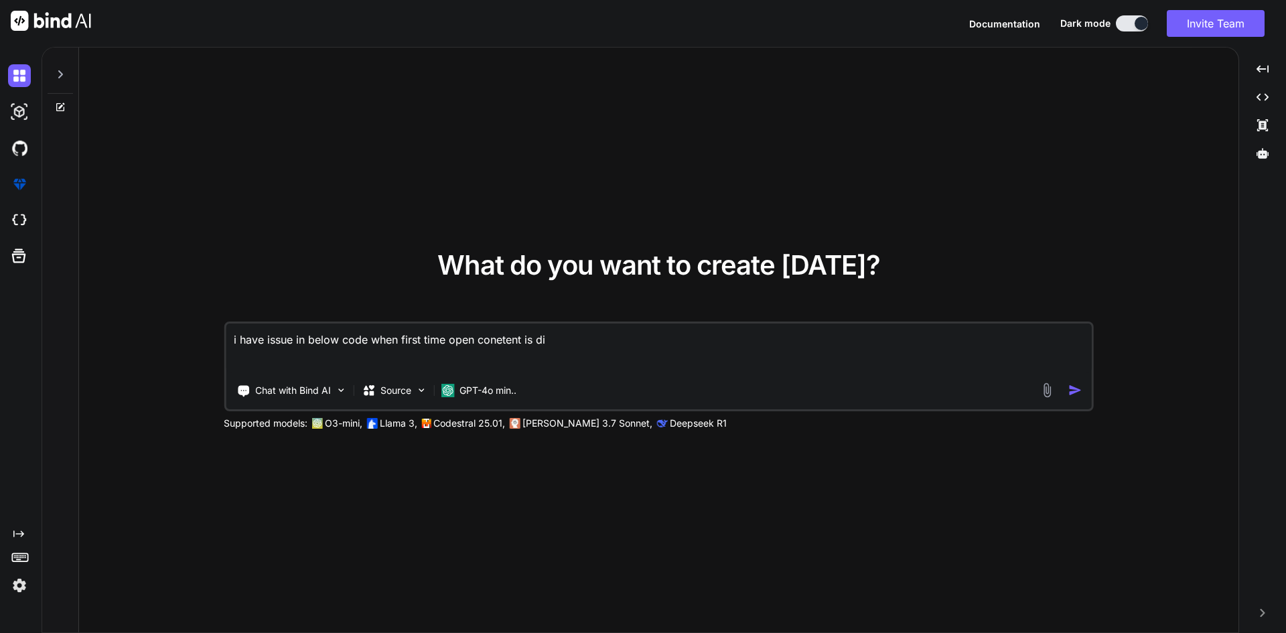
type textarea "x"
type textarea "i have issue in below code when first time open conetent is disp"
type textarea "x"
type textarea "i have issue in below code when first time open conetent is displ"
type textarea "x"
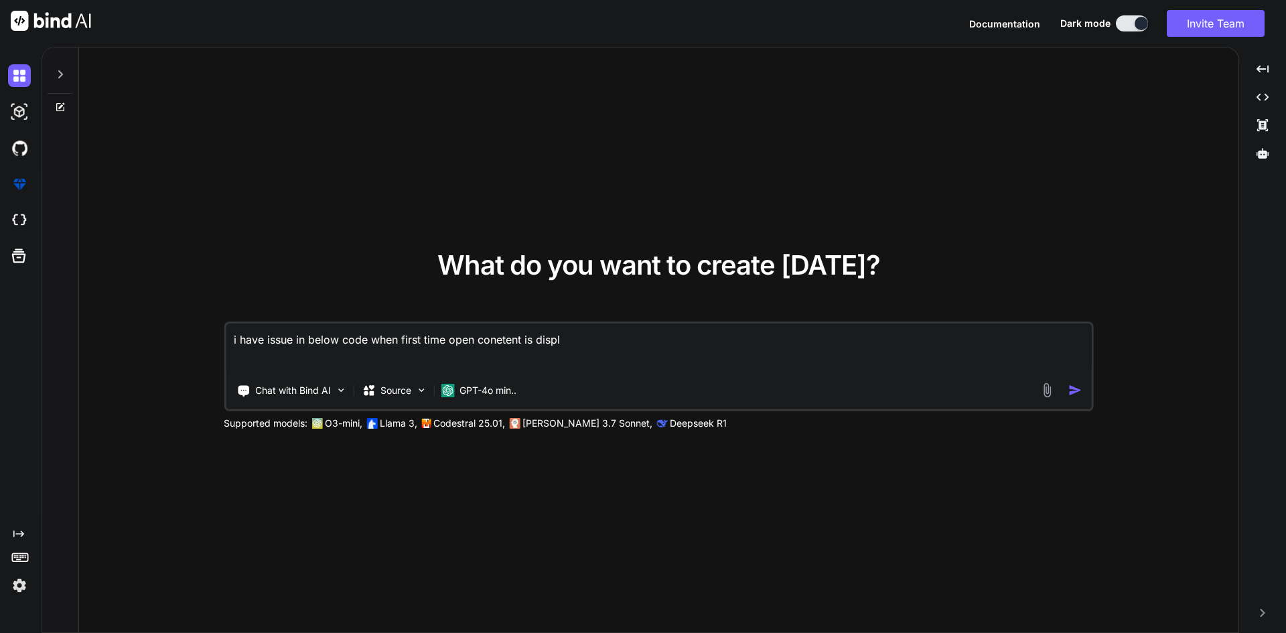
type textarea "i have issue in below code when first time open conetent is displa"
type textarea "x"
type textarea "i have issue in below code when first time open conetent is display"
type textarea "x"
type textarea "i have issue in below code when first time open conetent is displaye"
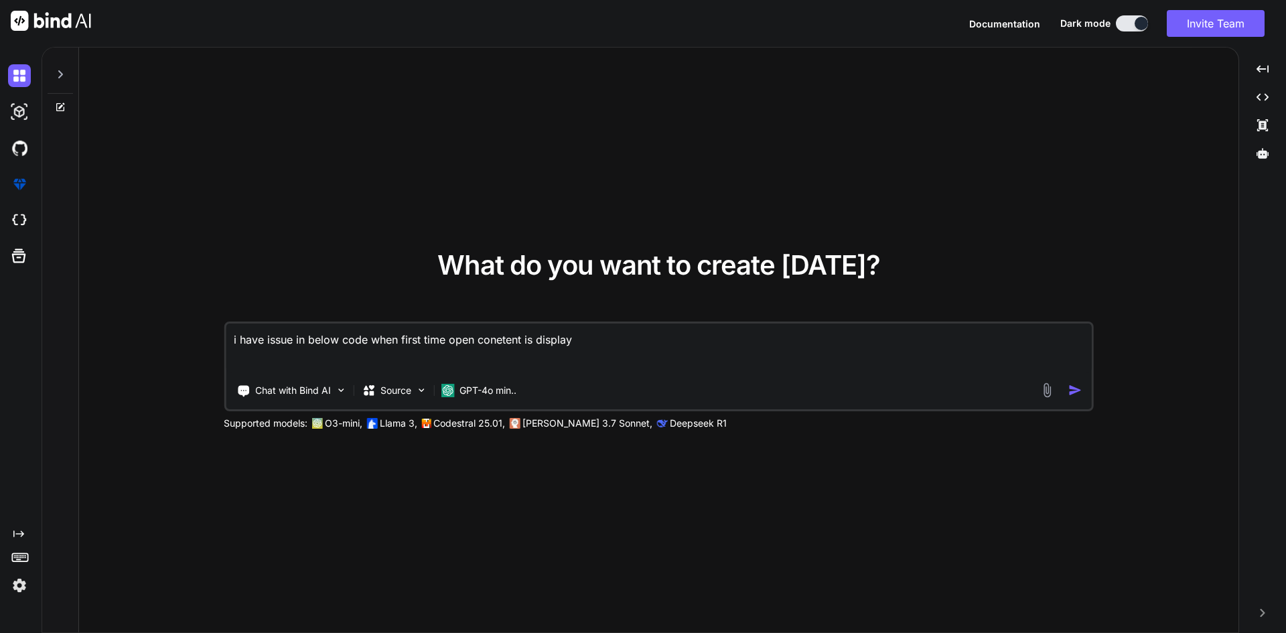
type textarea "x"
type textarea "i have issue in below code when first time open conetent is displayed"
type textarea "x"
type textarea "i have issue in below code when first time open conetent is displayed"
type textarea "x"
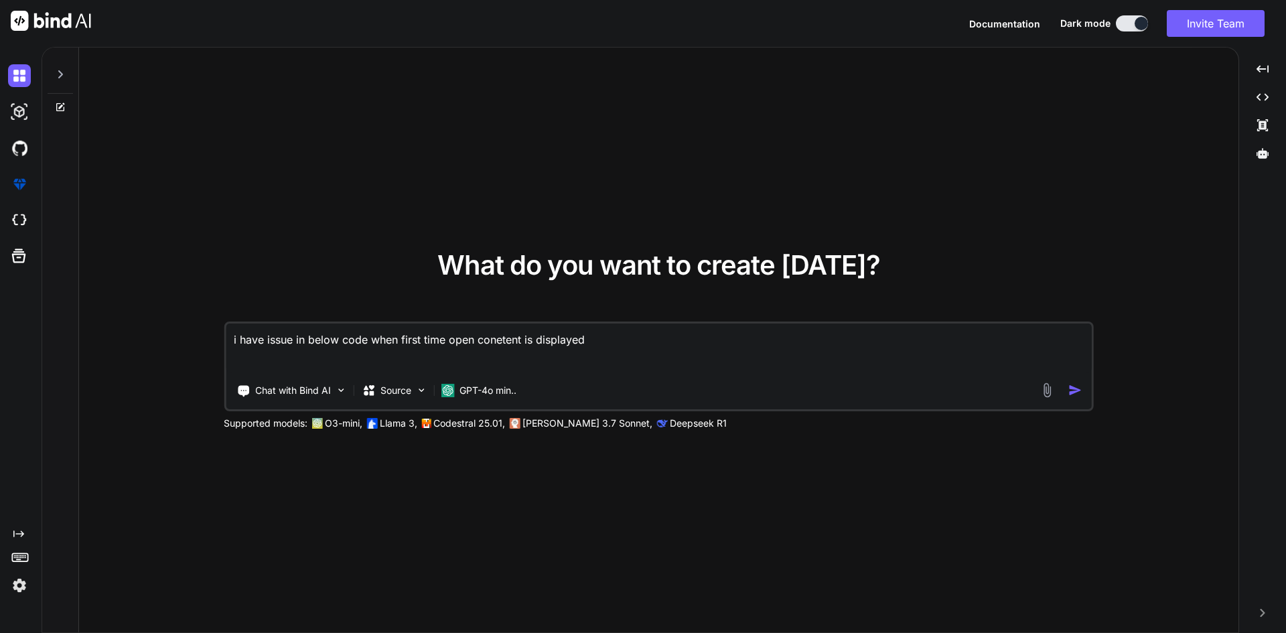
type textarea "i have issue in below code when first time open conetent is displayed i"
type textarea "x"
type textarea "i have issue in below code when first time open conetent is displayed in"
type textarea "x"
type textarea "i have issue in below code when first time open conetent is displayed in"
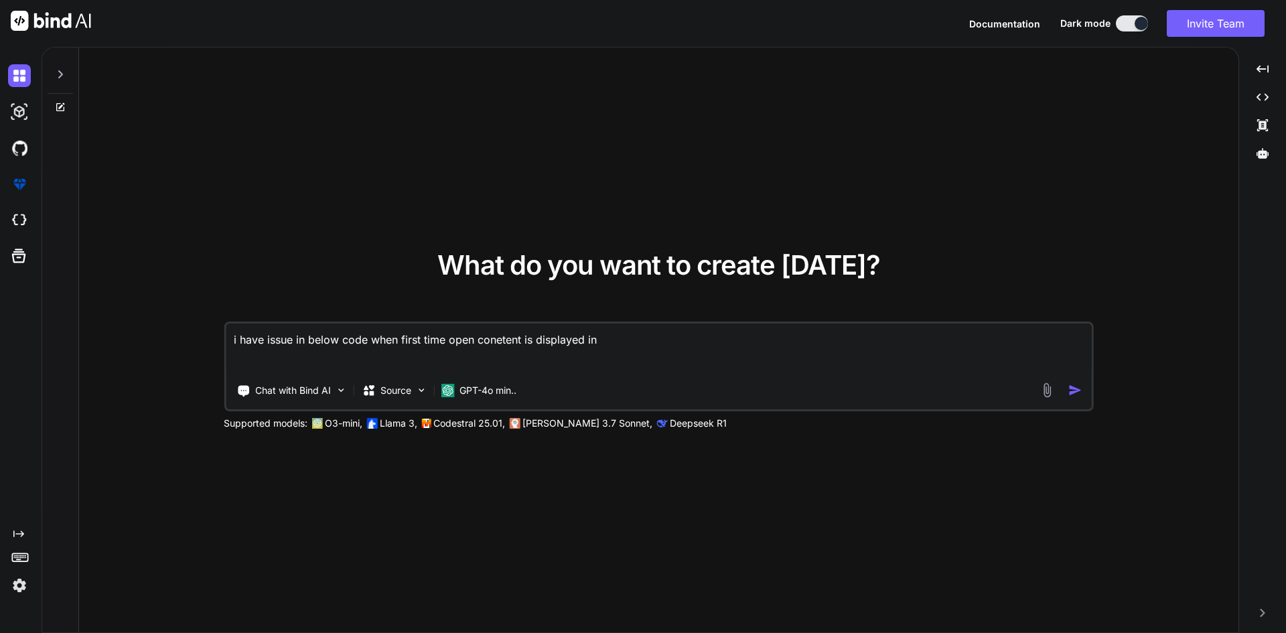
type textarea "x"
type textarea "i have issue in below code when first time open conetent is displayed in e"
type textarea "x"
type textarea "i have issue in below code when first time open conetent is displayed in ed"
type textarea "x"
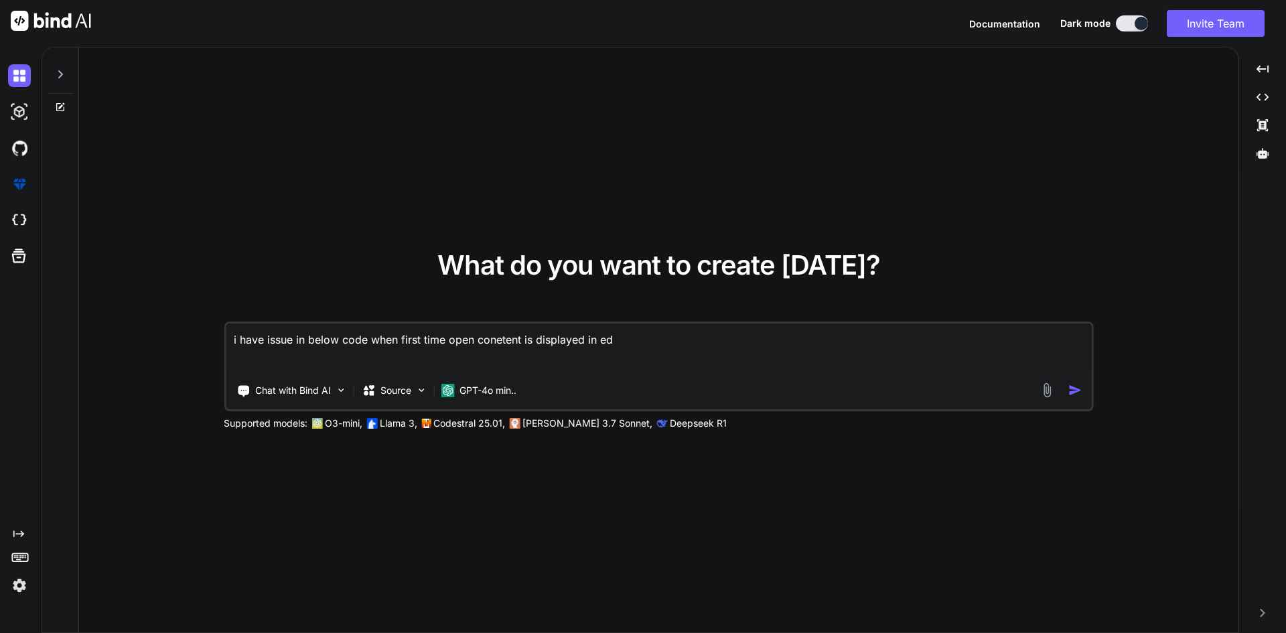
type textarea "i have issue in below code when first time open conetent is displayed in edi"
type textarea "x"
type textarea "i have issue in below code when first time open conetent is displayed in edit"
type textarea "x"
type textarea "i have issue in below code when first time open conetent is displayed in edit"
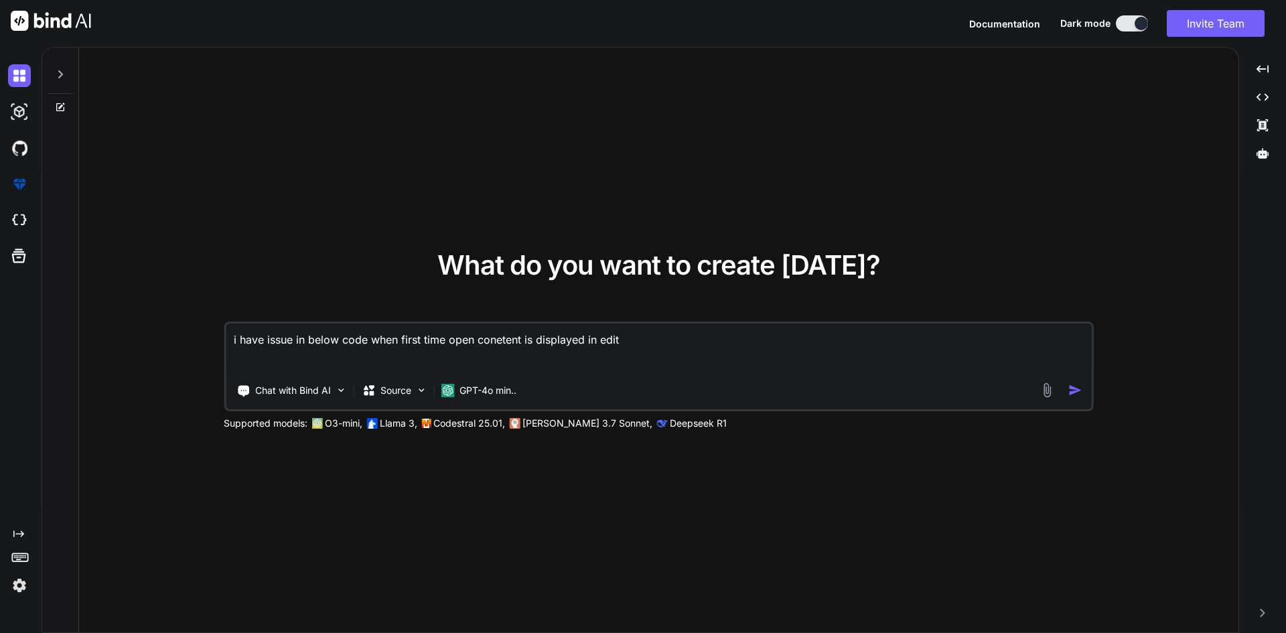
type textarea "x"
type textarea "i have issue in below code when first time open conetent is displayed in edit p"
type textarea "x"
type textarea "i have issue in below code when first time open conetent is displayed in edit po"
type textarea "x"
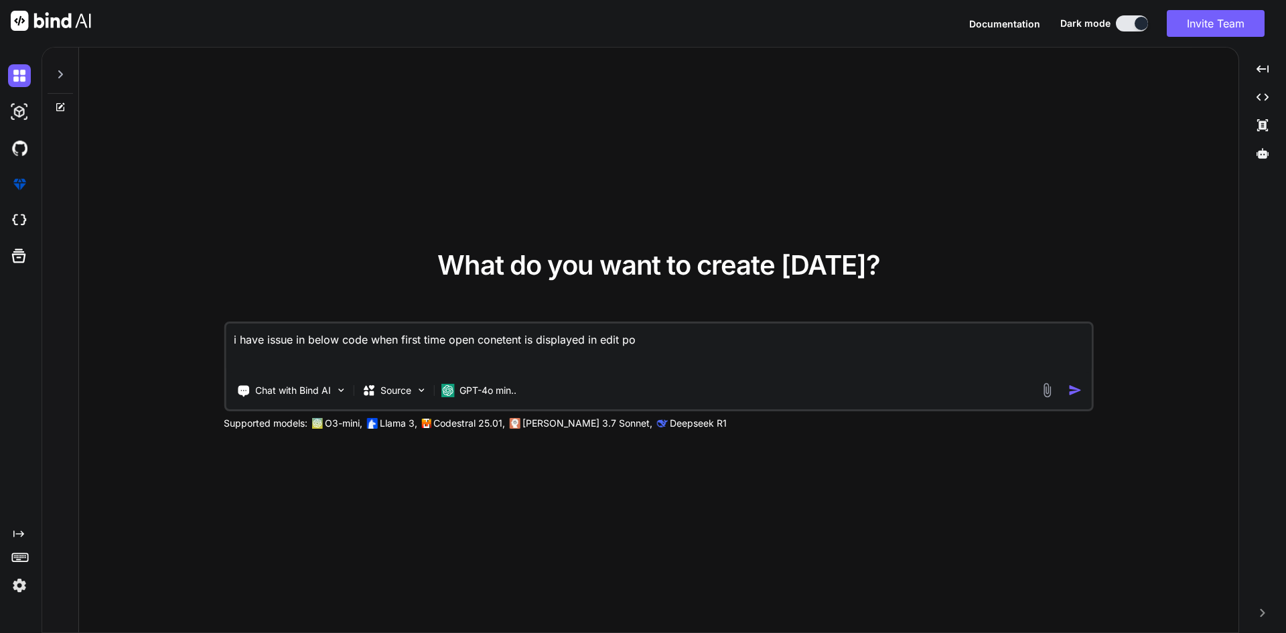
type textarea "i have issue in below code when first time open conetent is displayed in edit p…"
type textarea "x"
type textarea "i have issue in below code when first time open conetent is displayed in edit p…"
type textarea "x"
type textarea "i have issue in below code when first time open conetent is displayed in edit p…"
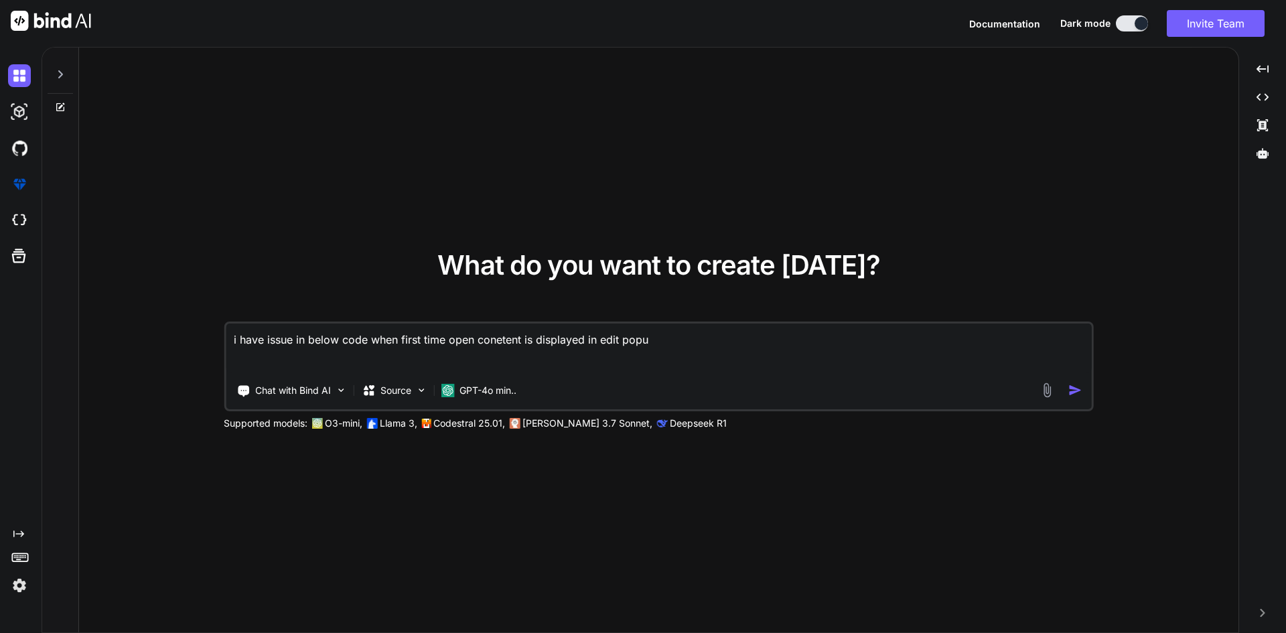
type textarea "x"
type textarea "i have issue in below code when first time open conetent is displayed in edit p…"
type textarea "x"
type textarea "i have issue in below code when first time open conetent is displayed in edit p…"
type textarea "x"
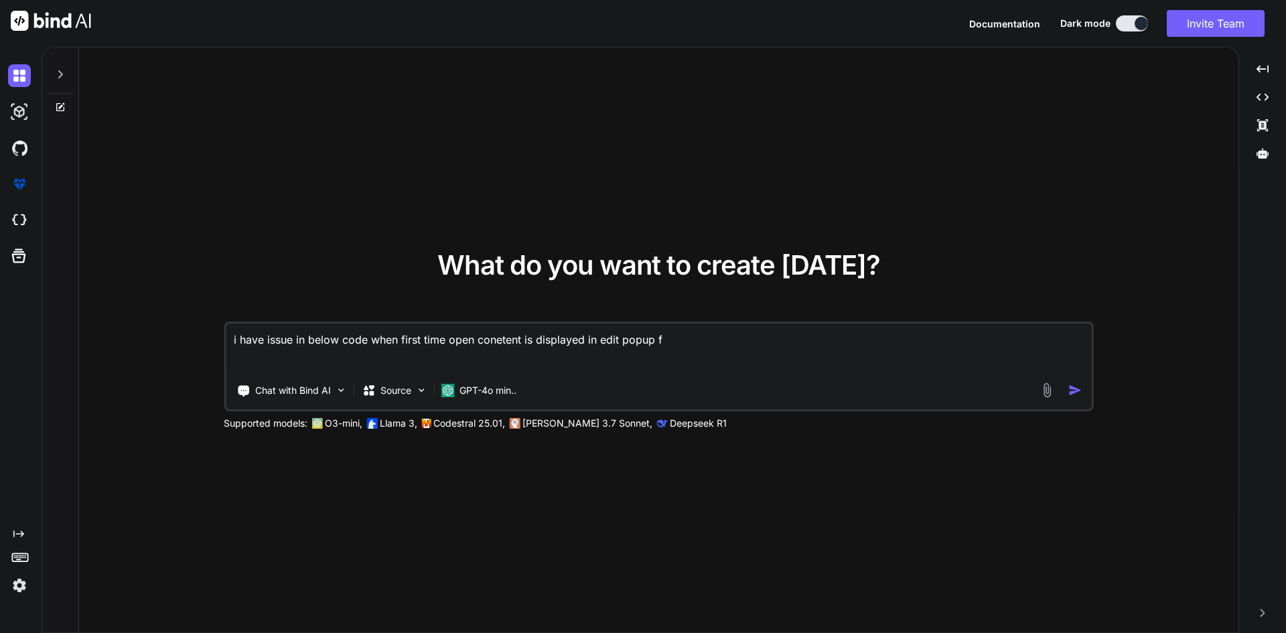
type textarea "i have issue in below code when first time open conetent is displayed in edit p…"
type textarea "x"
type textarea "i have issue in below code when first time open conetent is displayed in edit p…"
type textarea "x"
type textarea "i have issue in below code when first time open conetent is displayed in edit p…"
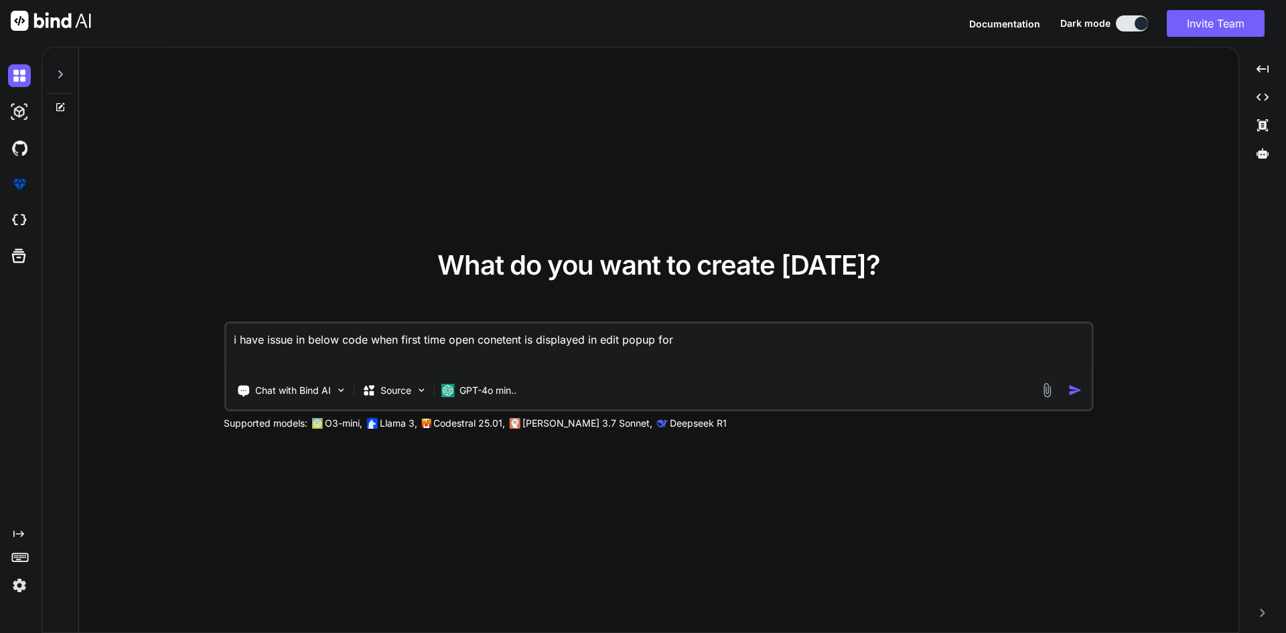
type textarea "x"
type textarea "i have issue in below code when first time open conetent is displayed in edit p…"
type textarea "x"
type textarea "i have issue in below code when first time open conetent is displayed in edit p…"
type textarea "x"
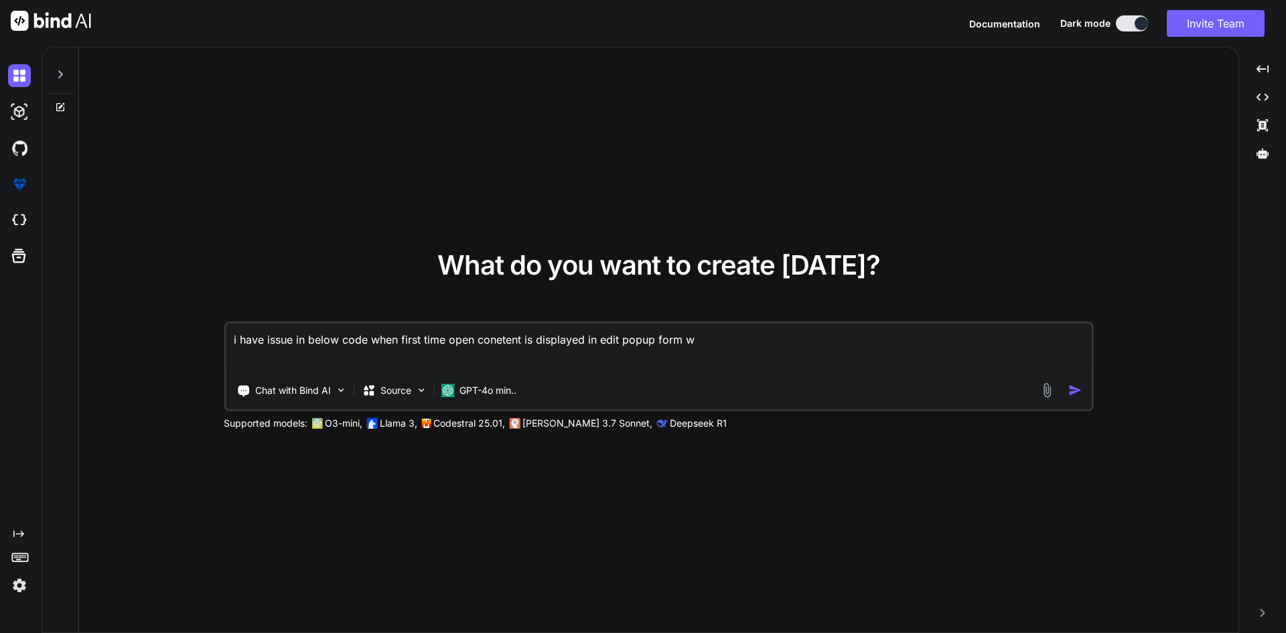
type textarea "i have issue in below code when first time open conetent is displayed in edit p…"
type textarea "x"
type textarea "i have issue in below code when first time open conetent is displayed in edit p…"
type textarea "x"
type textarea "i have issue in below code when first time open conetent is displayed in edit p…"
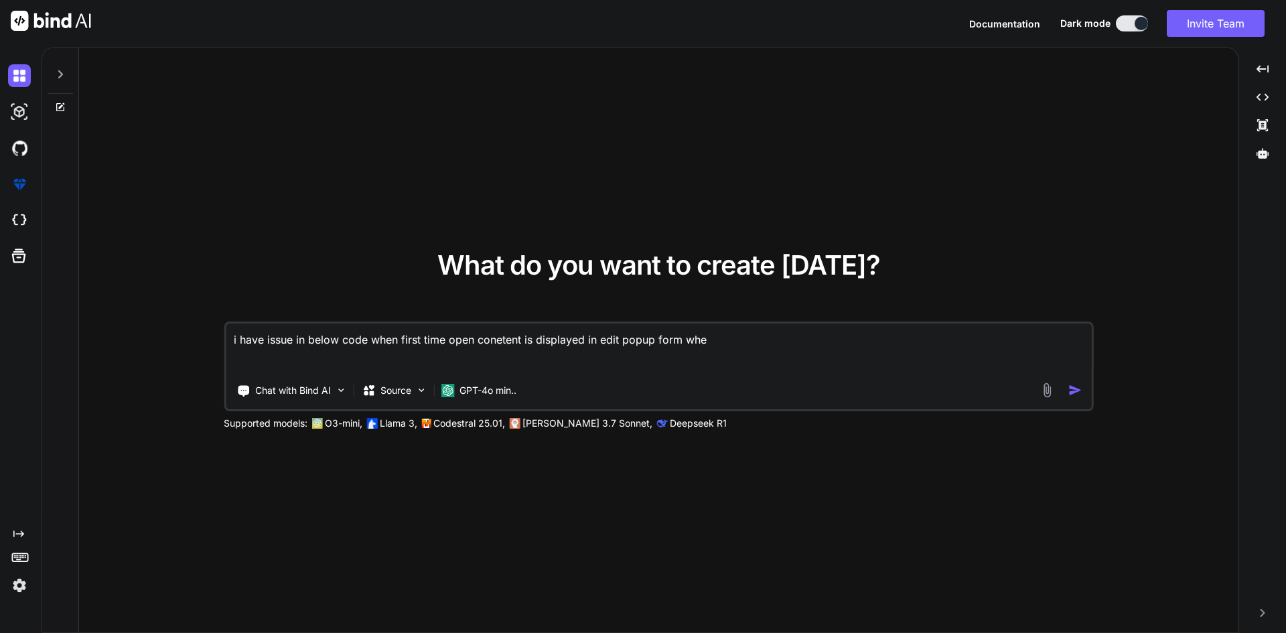
type textarea "x"
type textarea "i have issue in below code when first time open conetent is displayed in edit p…"
type textarea "x"
type textarea "i have issue in below code when first time open conetent is displayed in edit p…"
type textarea "x"
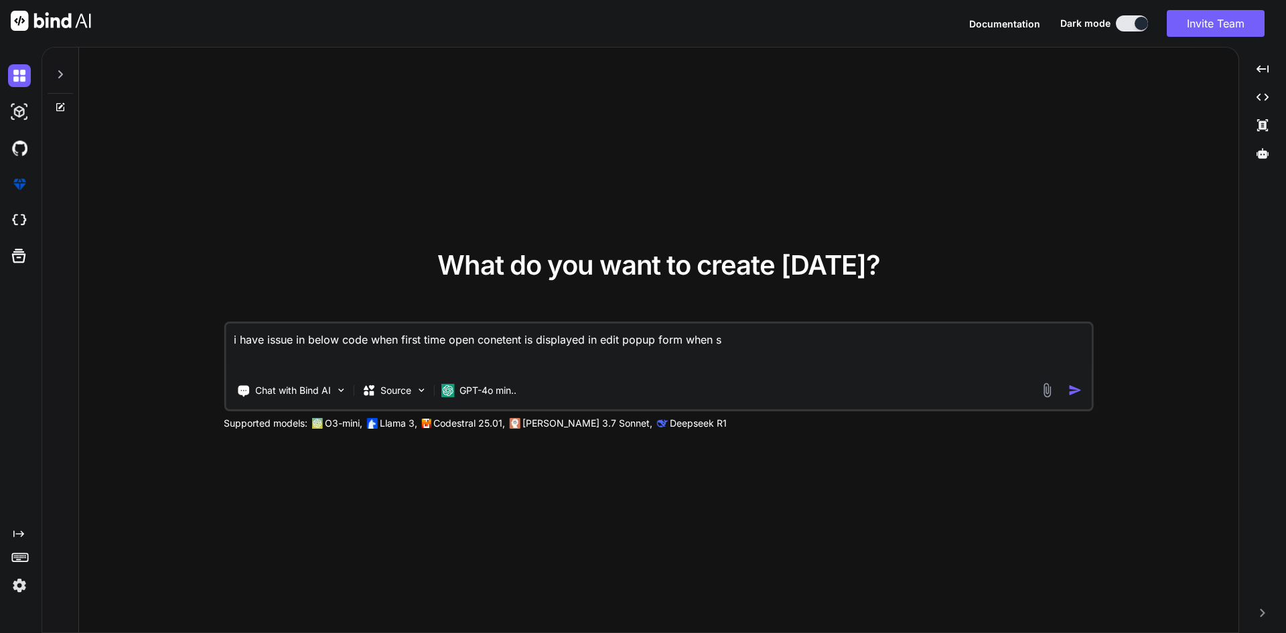
type textarea "i have issue in below code when first time open conetent is displayed in edit p…"
type textarea "x"
type textarea "i have issue in below code when first time open conetent is displayed in edit p…"
type textarea "x"
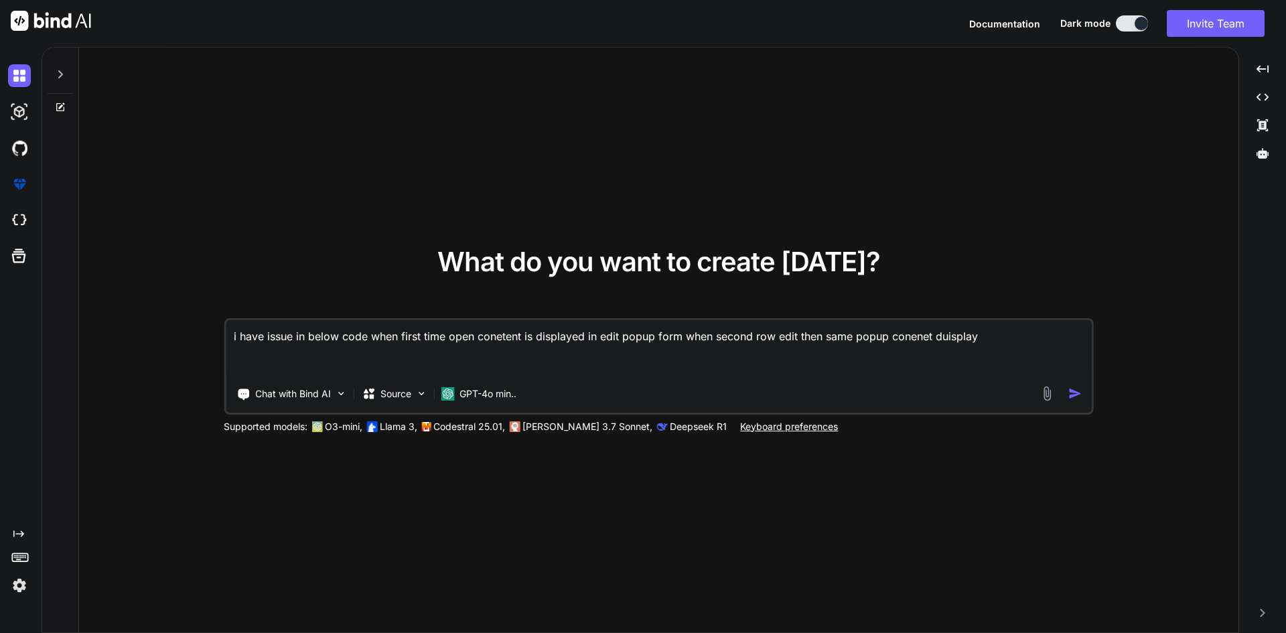
paste textarea "<script setup lang="ts"> import { ref, reactive, defineProps } from 'vue'; impo…"
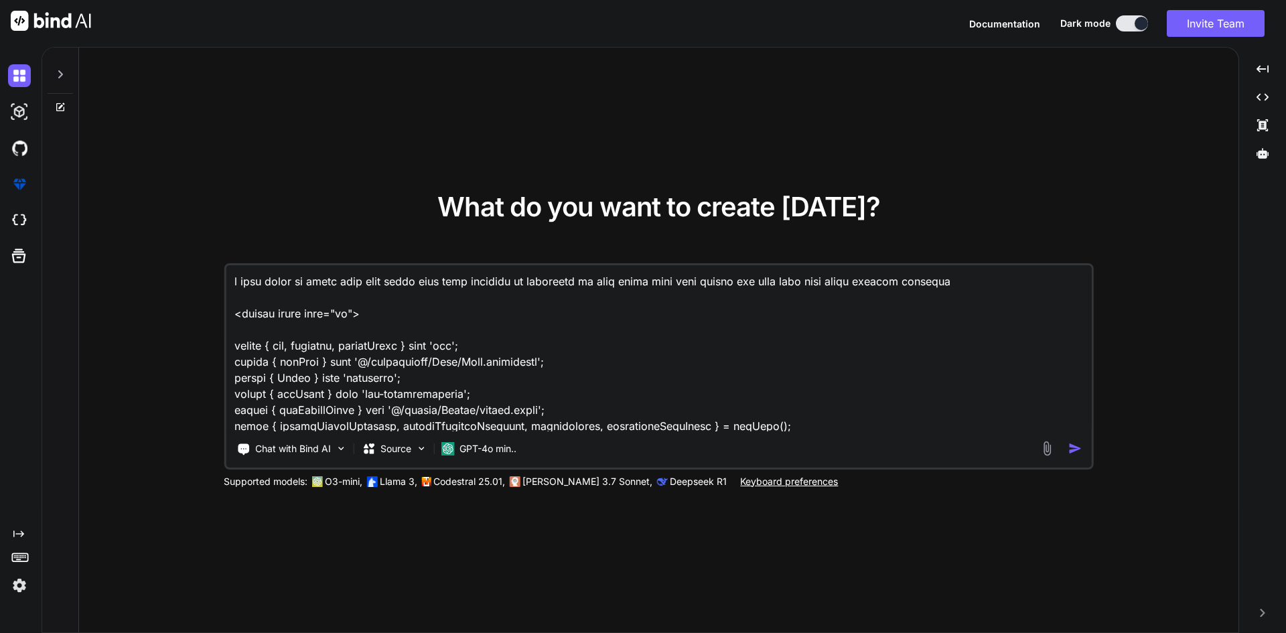
scroll to position [2848, 0]
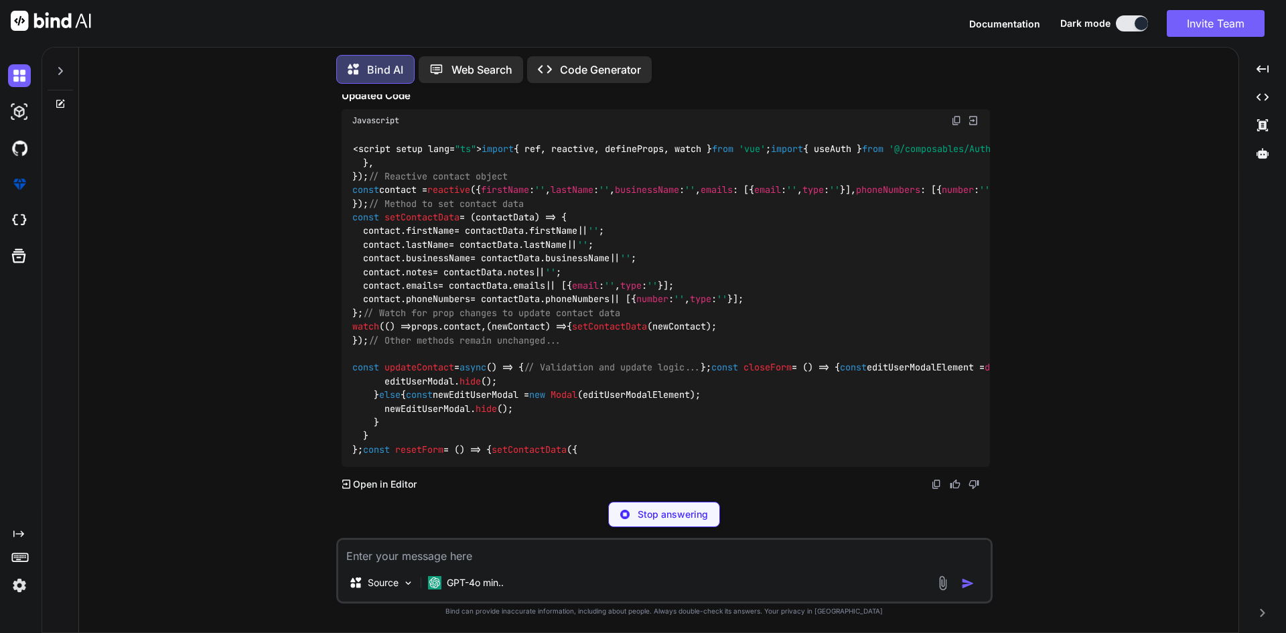
scroll to position [1111, 0]
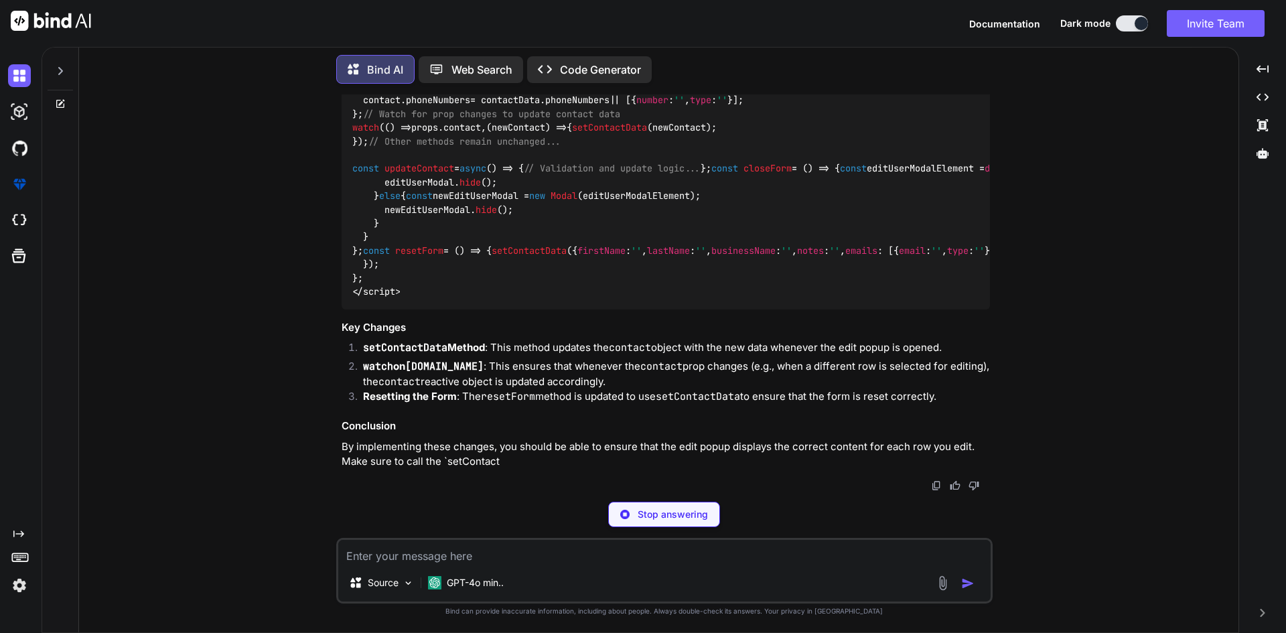
drag, startPoint x: 384, startPoint y: 287, endPoint x: 346, endPoint y: 194, distance: 100.6
click at [346, 194] on div "<script setup lang= "ts" > import { ref, reactive, defineProps, watch } from 'v…" at bounding box center [666, 121] width 648 height 376
copy code "const contact = reactive ({ firstName : '' , lastName : '' , businessName : '' …"
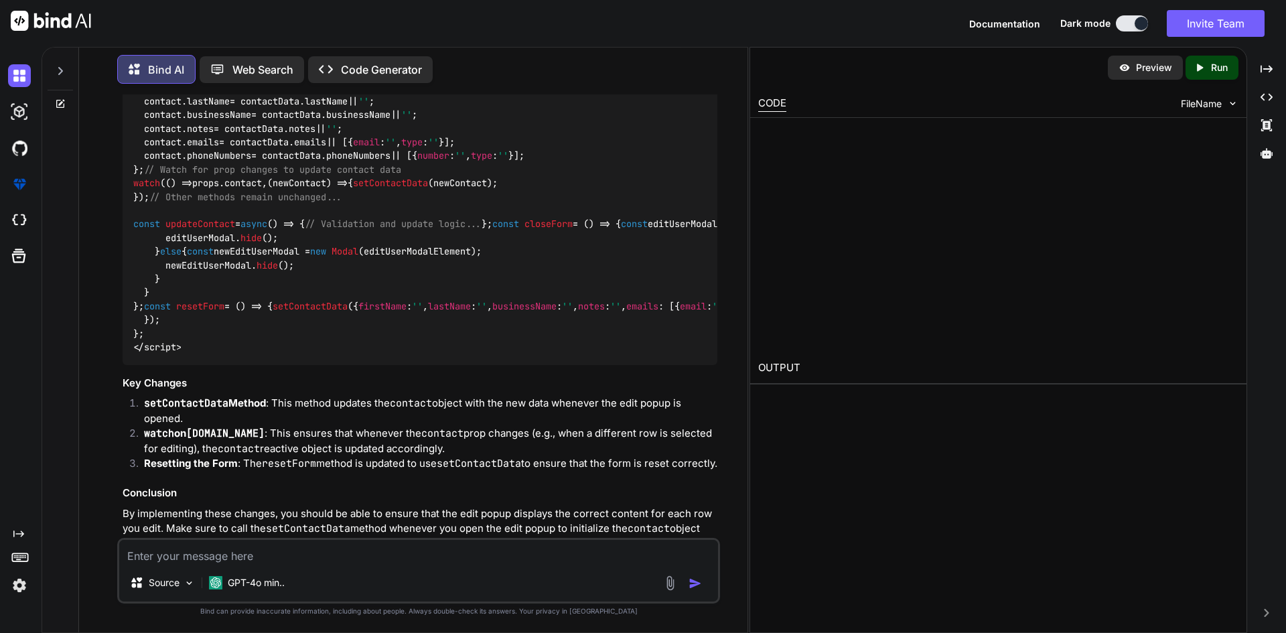
scroll to position [1171, 0]
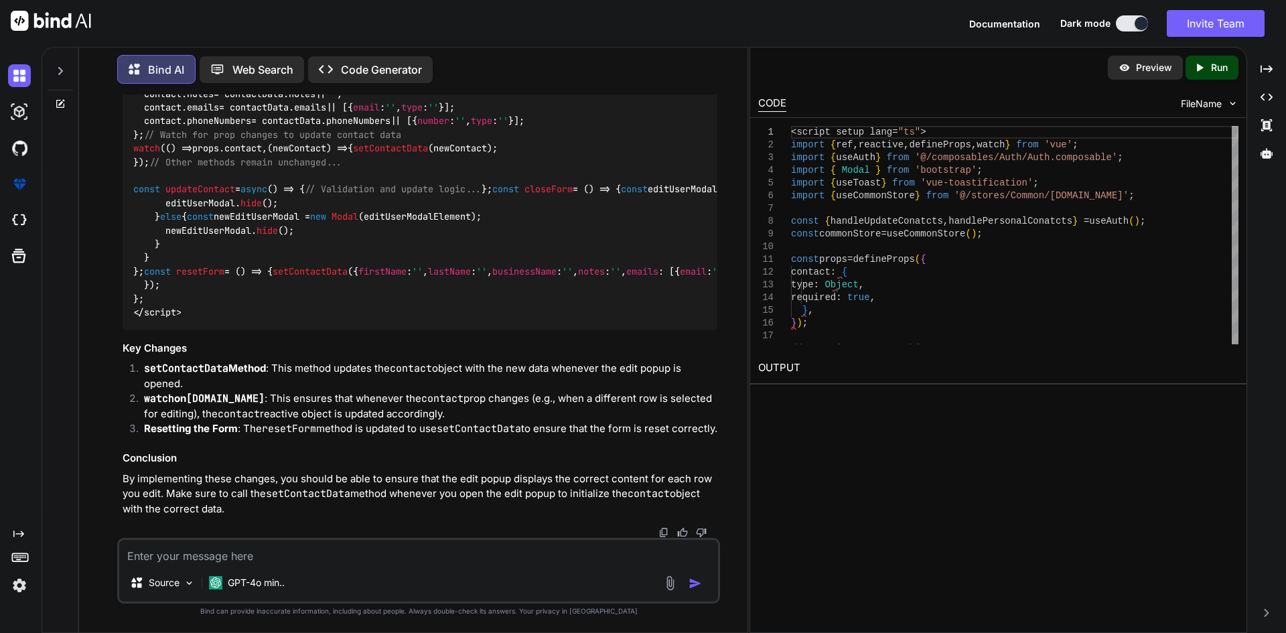
click at [195, 190] on code "<script setup lang= "ts" > import { ref, reactive, defineProps, watch } from 'v…" at bounding box center [1293, 141] width 2321 height 355
click at [277, 273] on div "<script setup lang= "ts" > import { ref, reactive, defineProps, watch } from 'v…" at bounding box center [420, 142] width 595 height 376
click at [246, 264] on code "<script setup lang= "ts" > import { ref, reactive, defineProps, watch } from 'v…" at bounding box center [1293, 141] width 2321 height 355
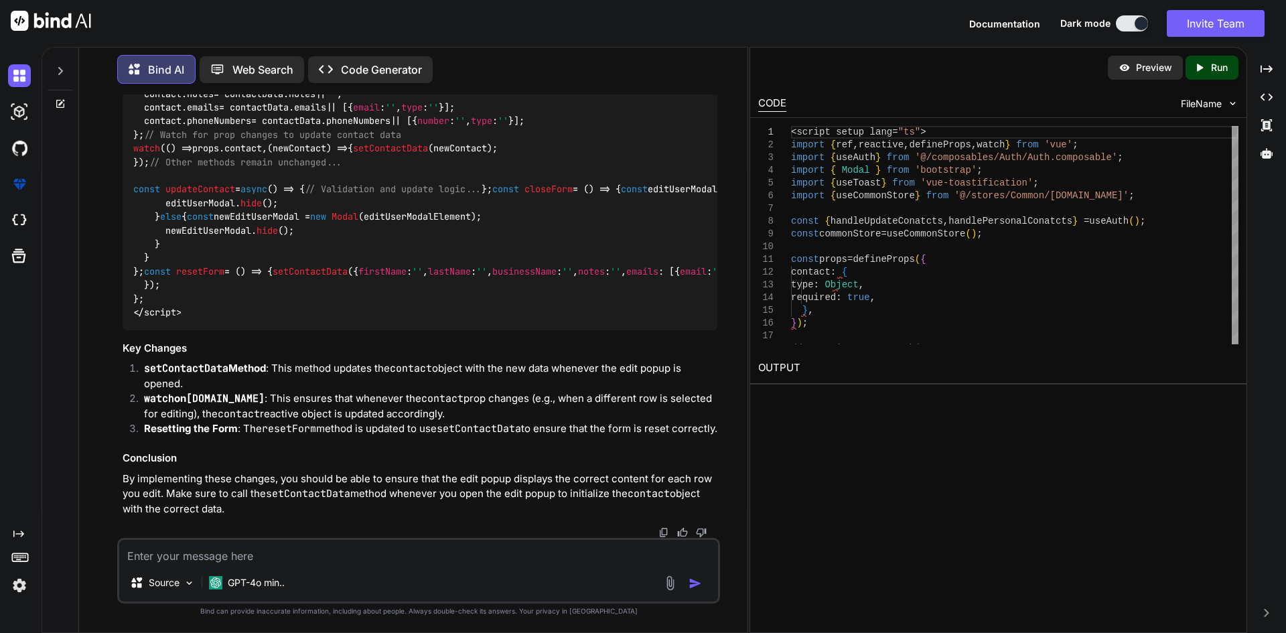
click at [246, 264] on code "<script setup lang= "ts" > import { ref, reactive, defineProps, watch } from 'v…" at bounding box center [1293, 141] width 2321 height 355
click at [301, 45] on span "contactData" at bounding box center [286, 39] width 59 height 12
copy span "contactData"
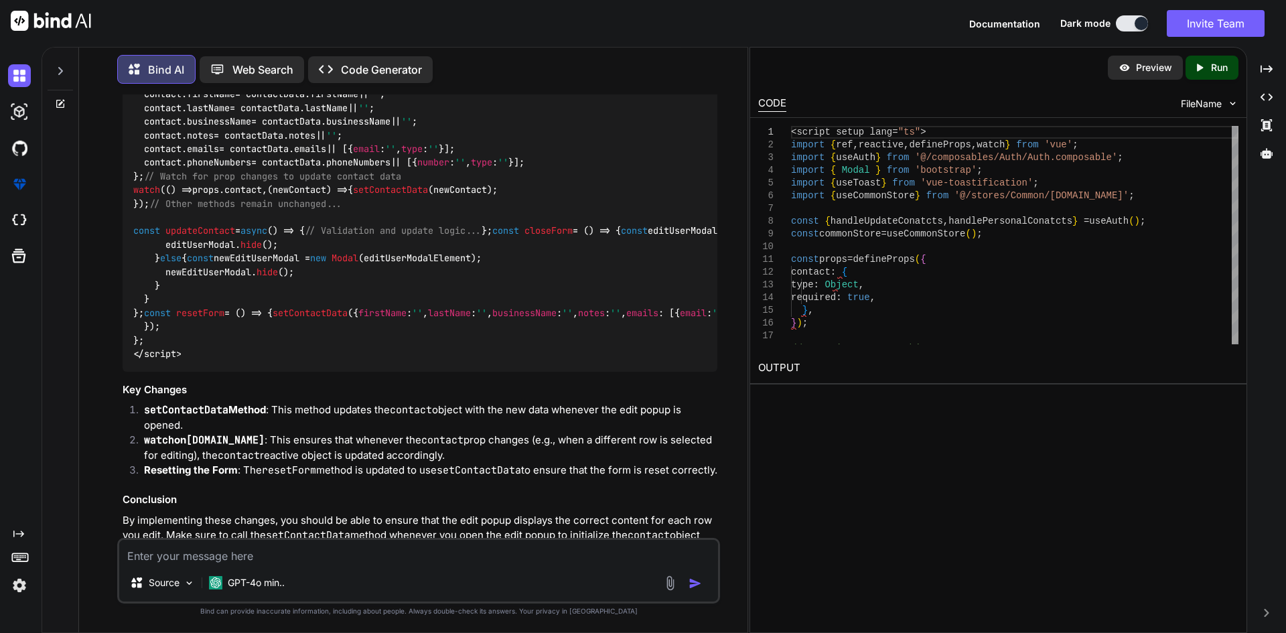
click at [202, 86] on span "setContactData" at bounding box center [202, 80] width 75 height 12
copy span "setContactData"
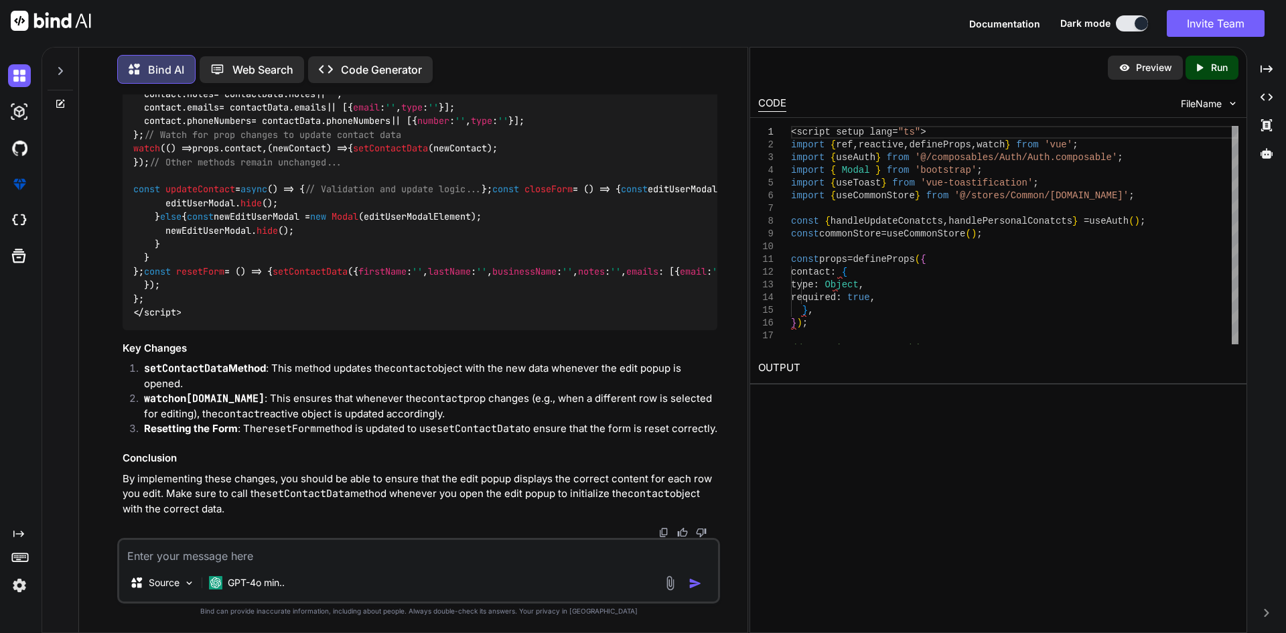
scroll to position [1183, 0]
